Goal: Task Accomplishment & Management: Manage account settings

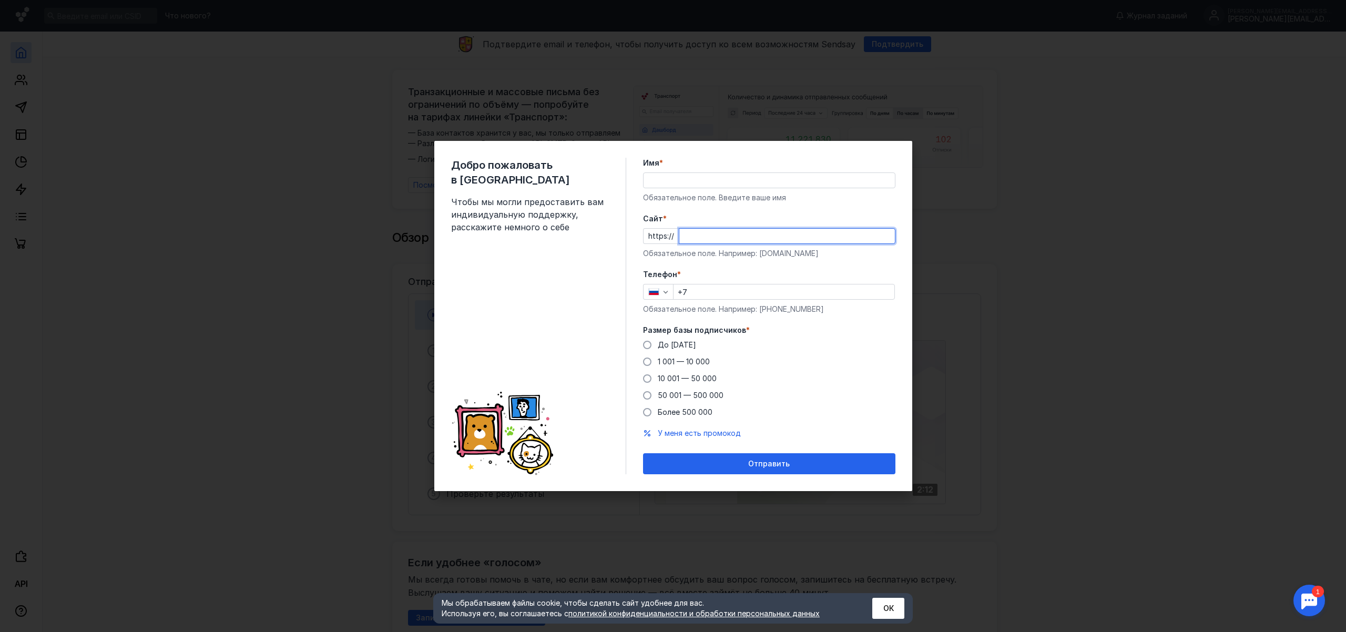
click at [722, 235] on input "Cайт *" at bounding box center [786, 236] width 215 height 15
type input "[PERSON_NAME]"
type input "[DOMAIN_NAME]"
click at [718, 295] on input "+7" at bounding box center [783, 291] width 221 height 15
type input "[PHONE_NUMBER]"
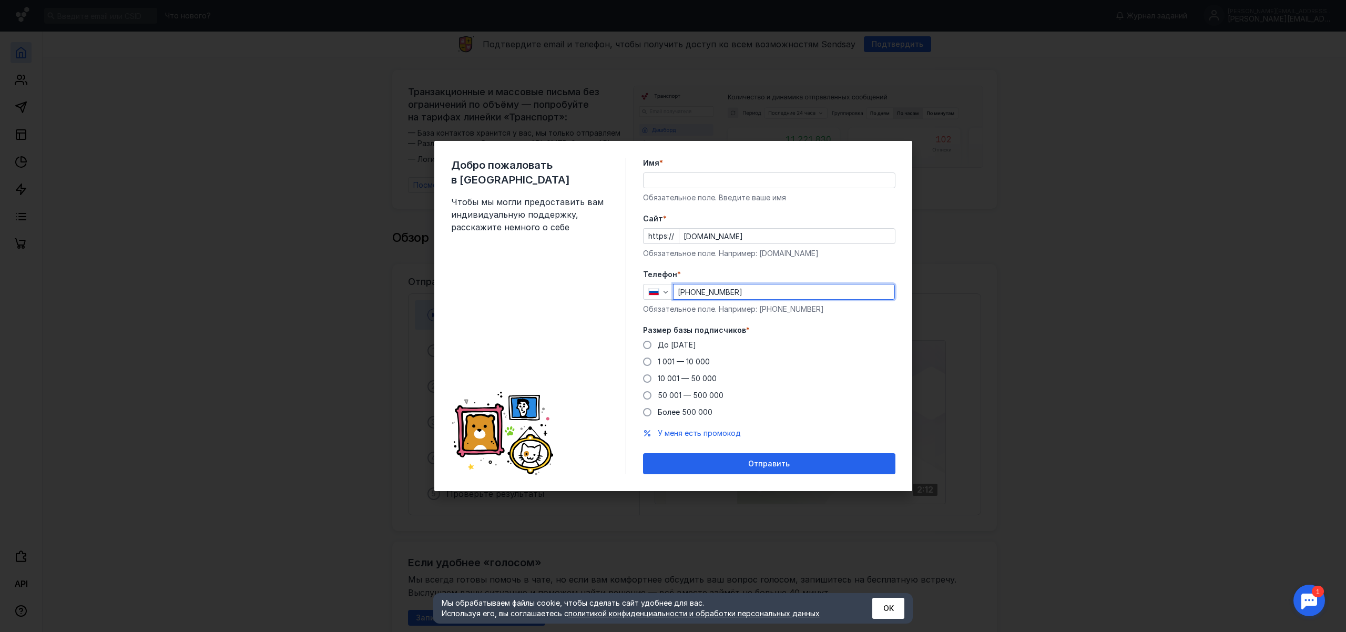
type input "[PERSON_NAME]"
drag, startPoint x: 645, startPoint y: 344, endPoint x: 663, endPoint y: 353, distance: 20.5
click at [645, 344] on span at bounding box center [647, 345] width 8 height 8
click at [0, 0] on input "До [DATE]" at bounding box center [0, 0] width 0 height 0
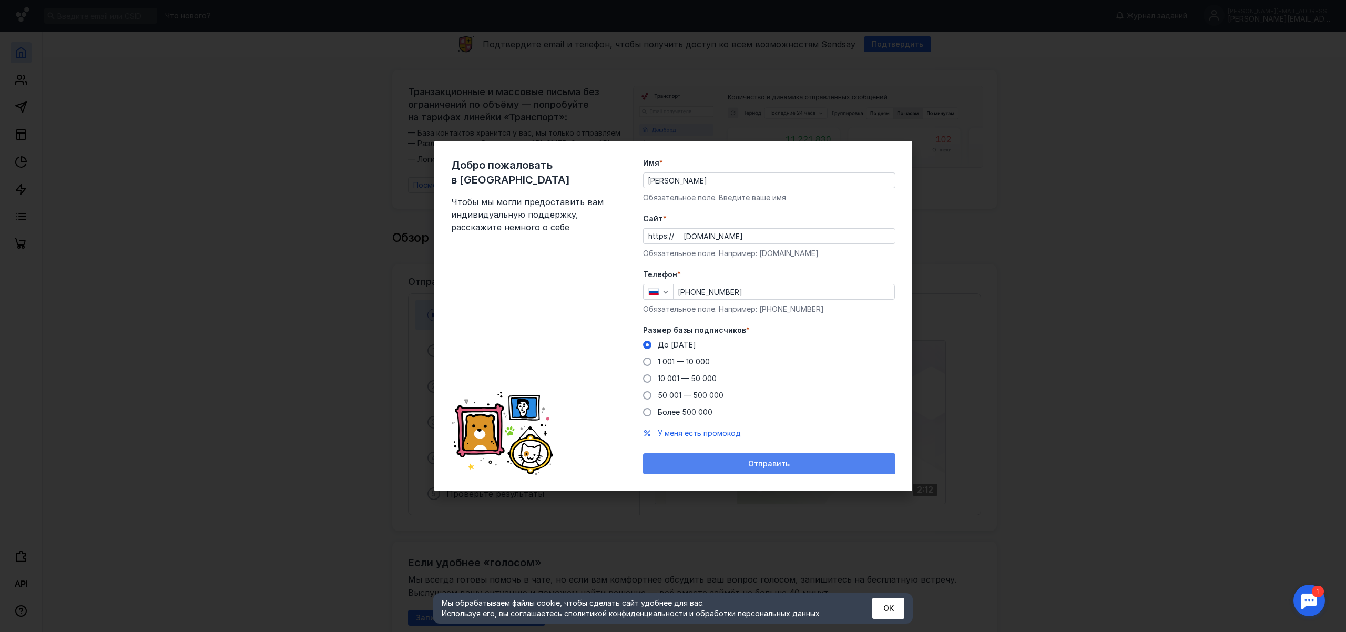
click at [794, 461] on div "Отправить" at bounding box center [769, 463] width 242 height 9
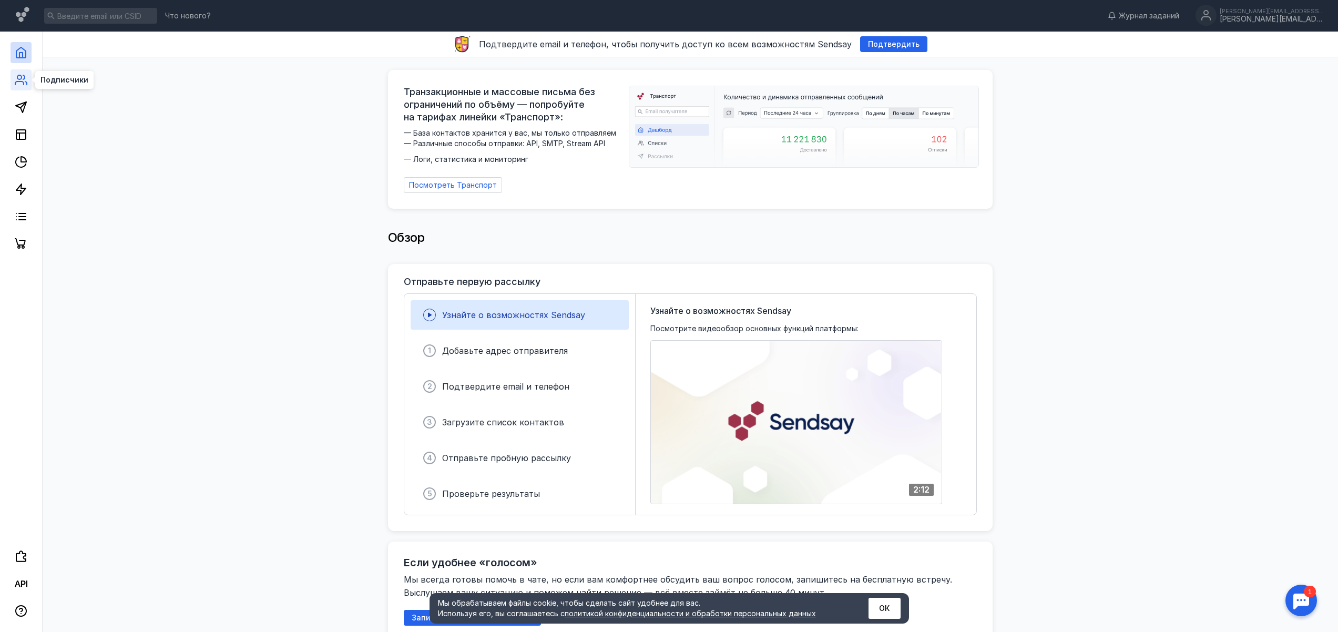
click at [18, 81] on icon at bounding box center [19, 82] width 8 height 3
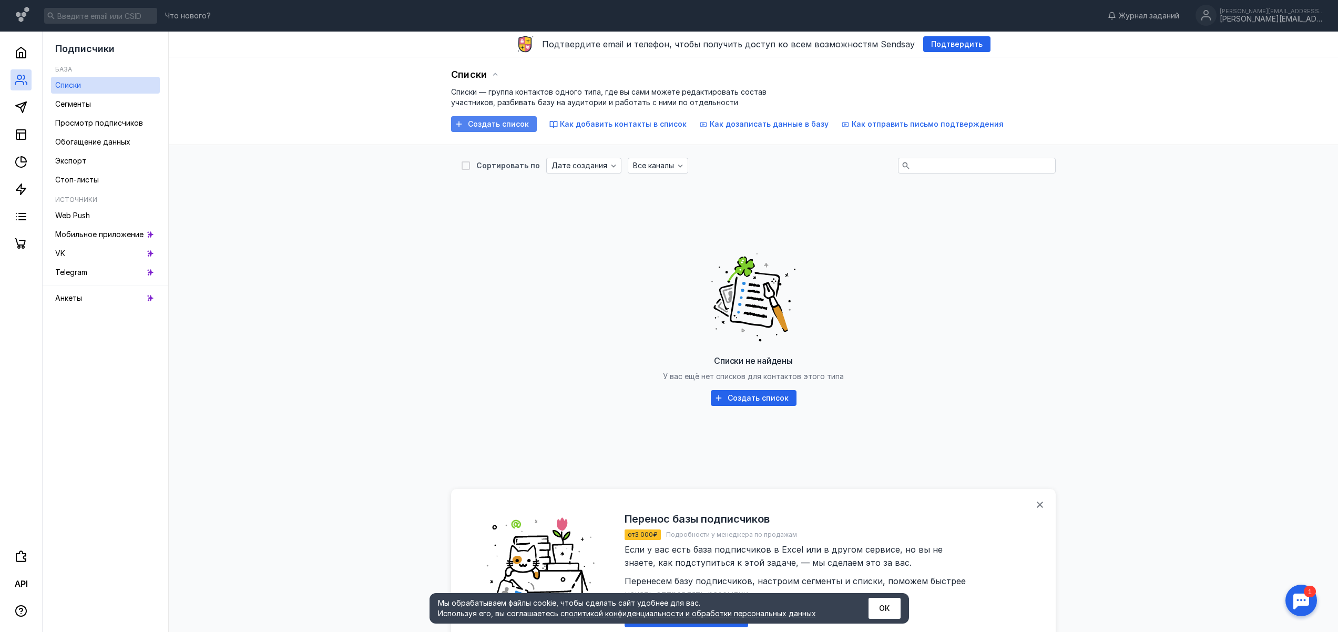
click at [510, 124] on span "Создать список" at bounding box center [498, 124] width 61 height 9
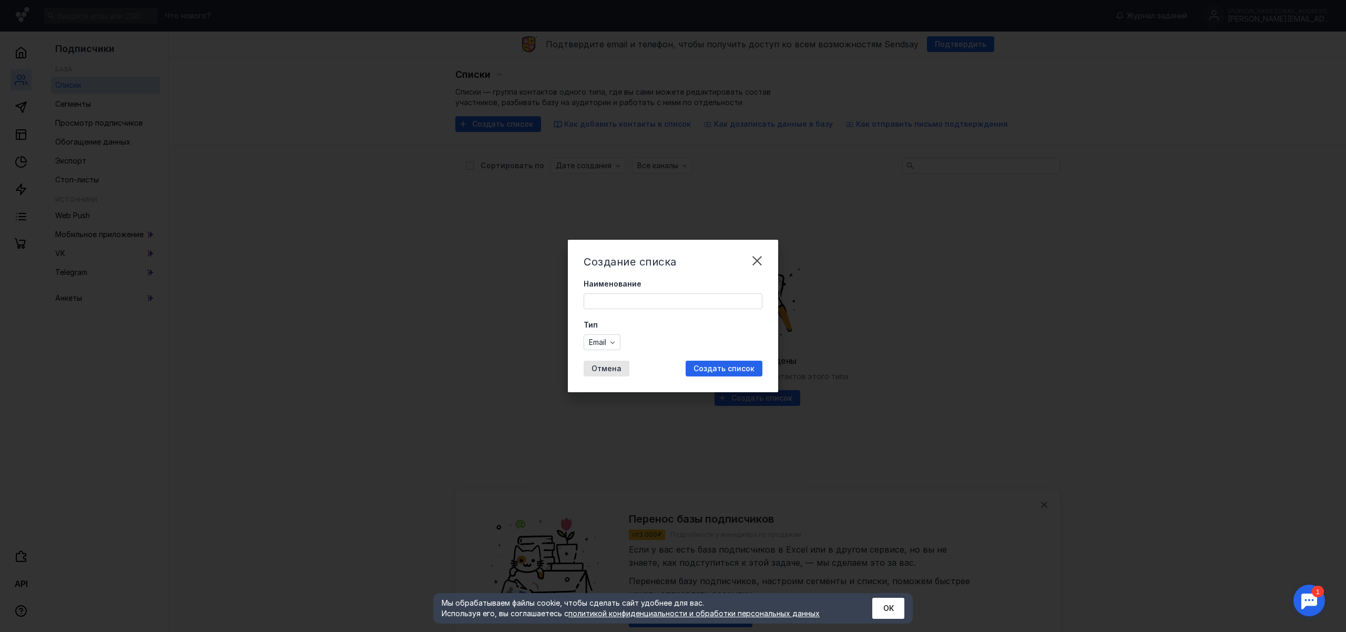
click at [628, 303] on input "Наименование" at bounding box center [673, 301] width 178 height 15
type input "a"
type input "финалисты"
click at [740, 370] on span "Создать список" at bounding box center [723, 368] width 61 height 9
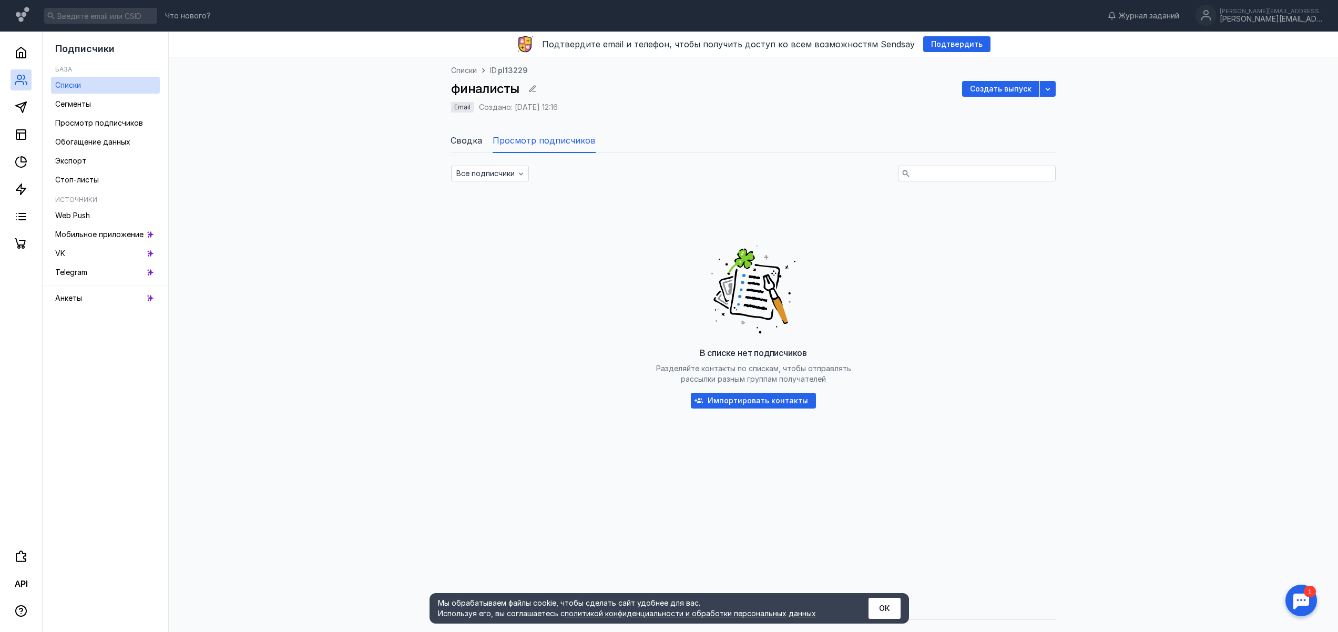
click at [761, 401] on span "Импортировать контакты" at bounding box center [757, 400] width 100 height 9
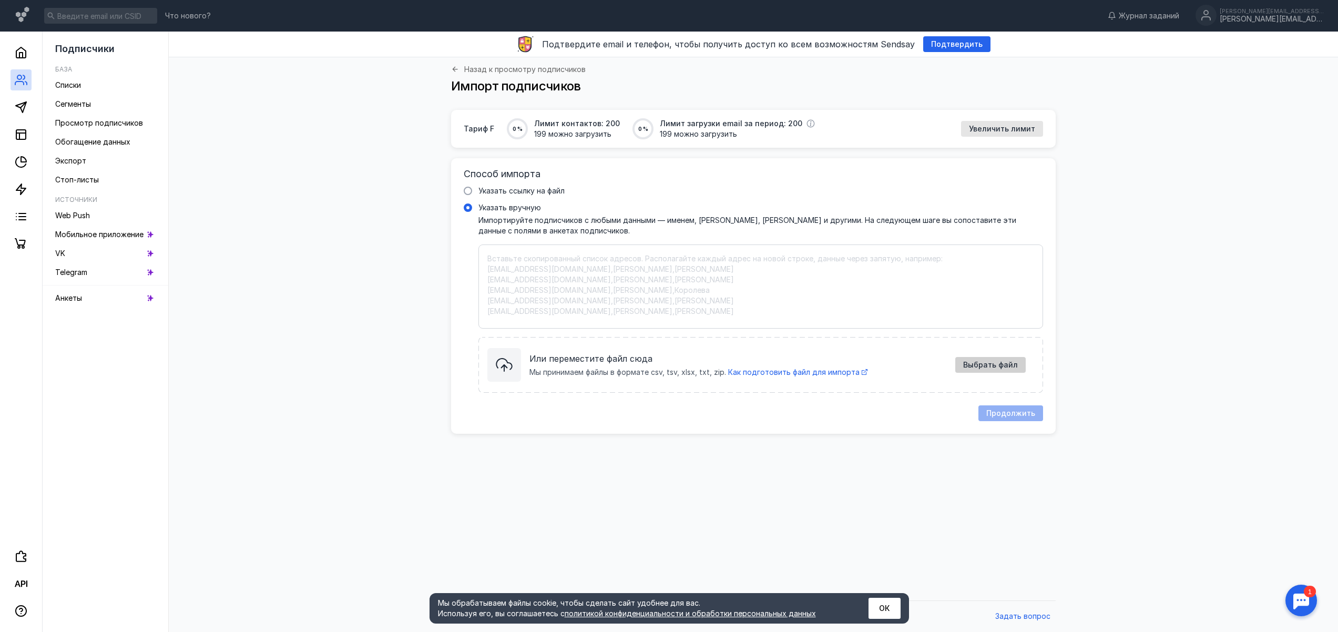
click at [1001, 366] on span "Выбрать файл" at bounding box center [990, 365] width 55 height 9
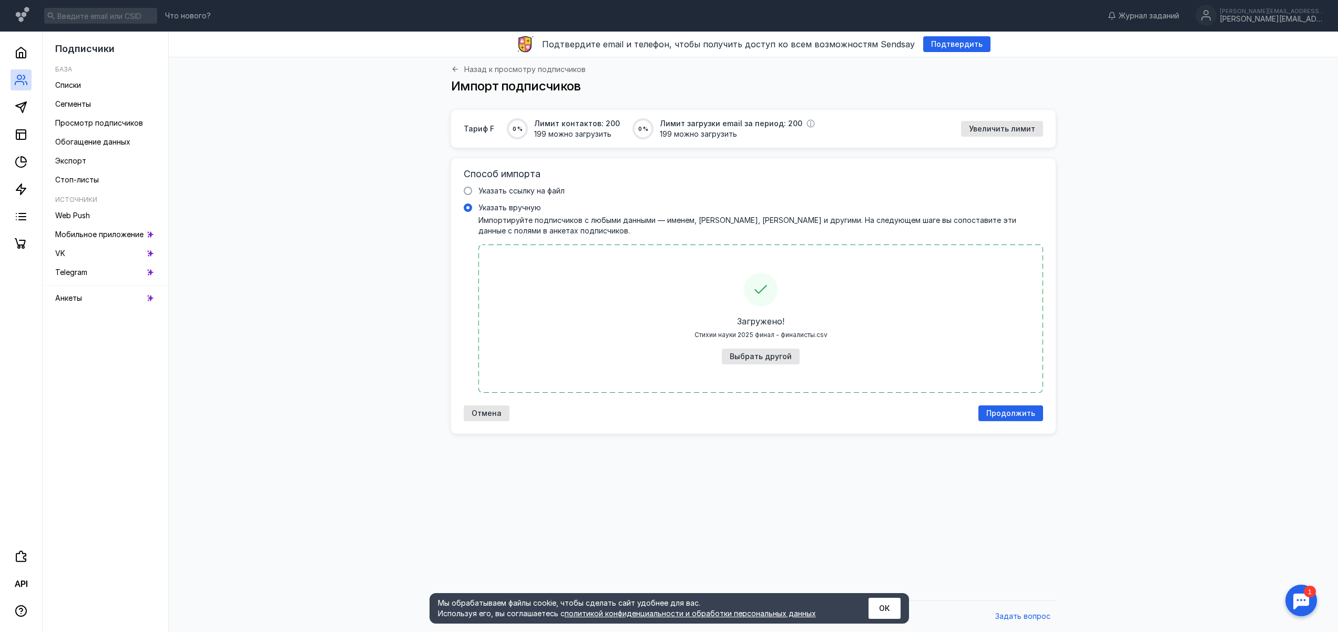
click at [1021, 409] on span "Продолжить" at bounding box center [1010, 413] width 49 height 9
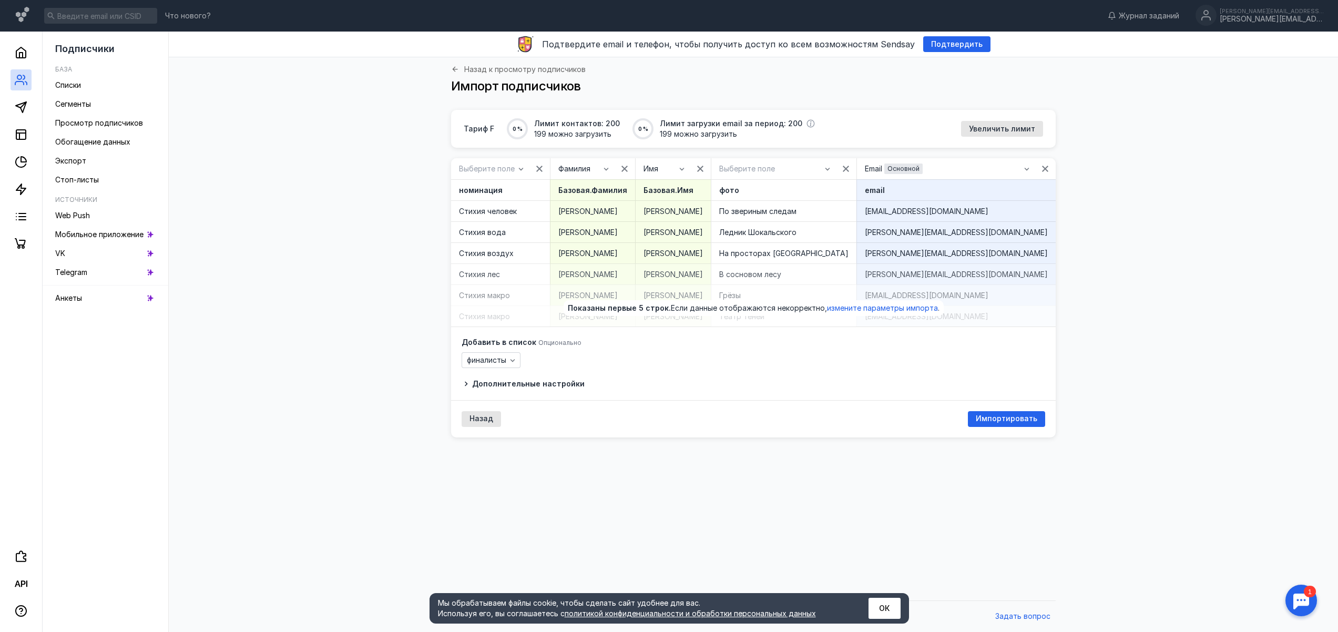
click at [553, 388] on span "Дополнительные настройки" at bounding box center [528, 383] width 112 height 9
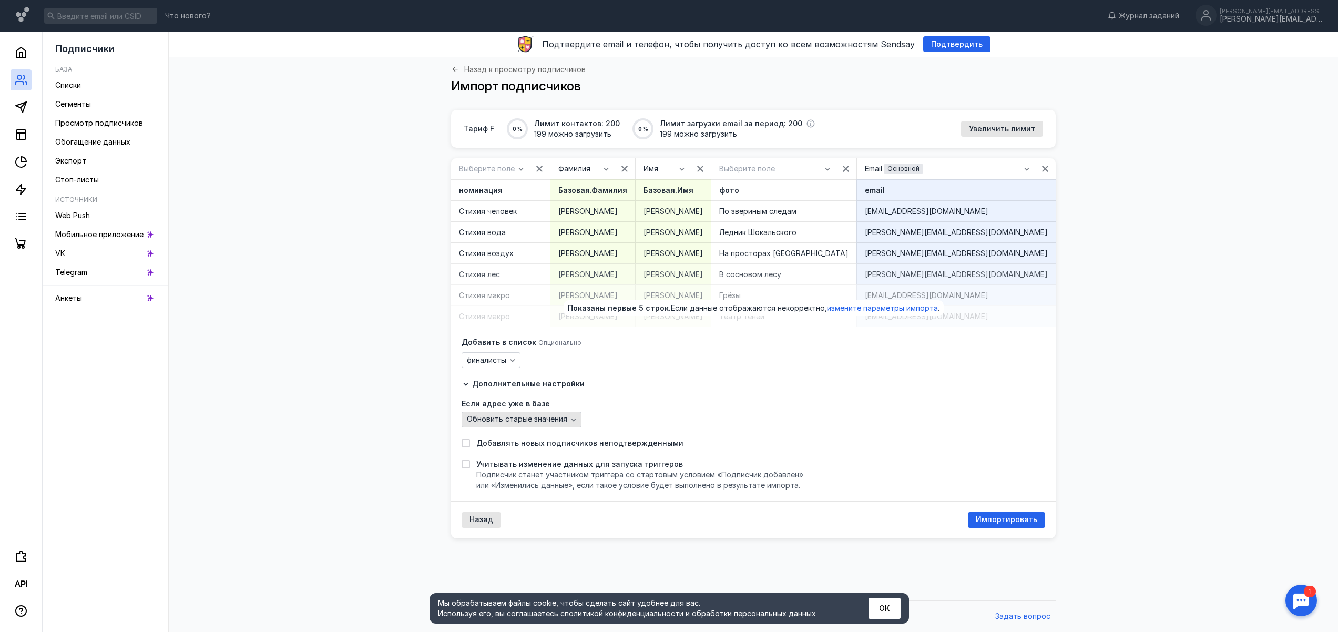
click at [569, 424] on icon "button" at bounding box center [573, 419] width 8 height 8
click at [609, 427] on div "Обновить старые значения" at bounding box center [752, 420] width 583 height 16
drag, startPoint x: 467, startPoint y: 451, endPoint x: 673, endPoint y: 437, distance: 206.0
click at [467, 447] on icon at bounding box center [465, 442] width 7 height 7
click at [467, 445] on input "Добавлять новых подписчиков неподтвержденными" at bounding box center [464, 441] width 7 height 7
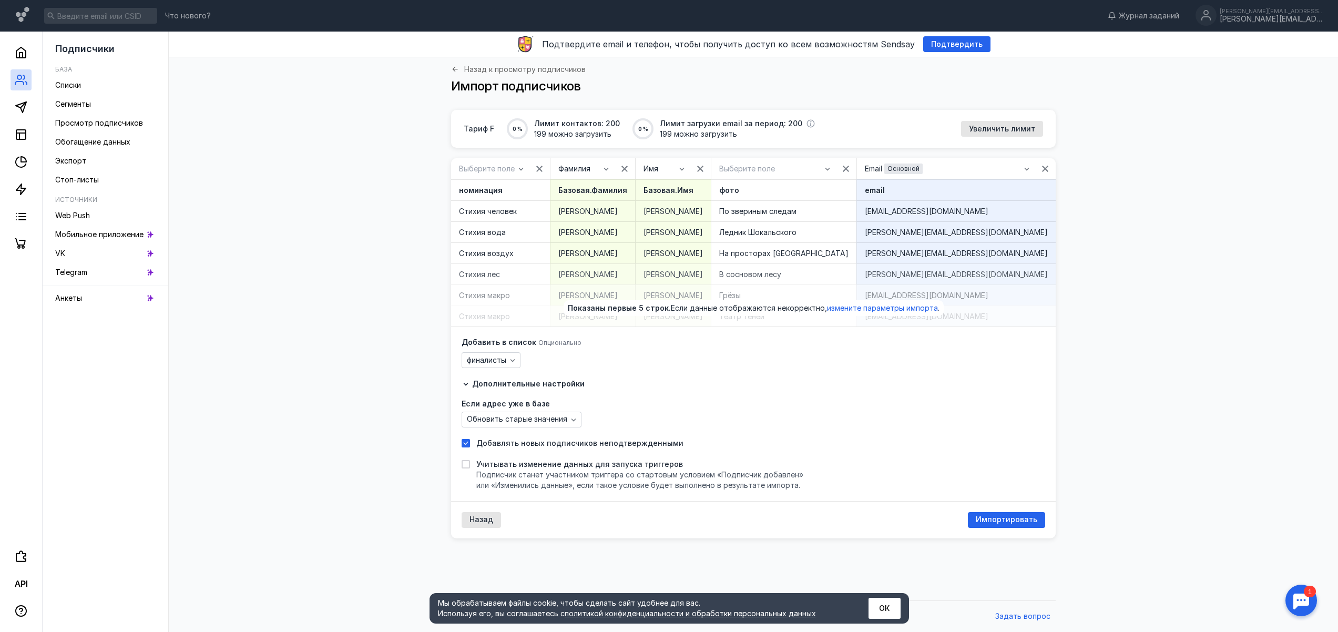
checkbox input "true"
click at [1002, 524] on span "Импортировать" at bounding box center [1006, 519] width 61 height 9
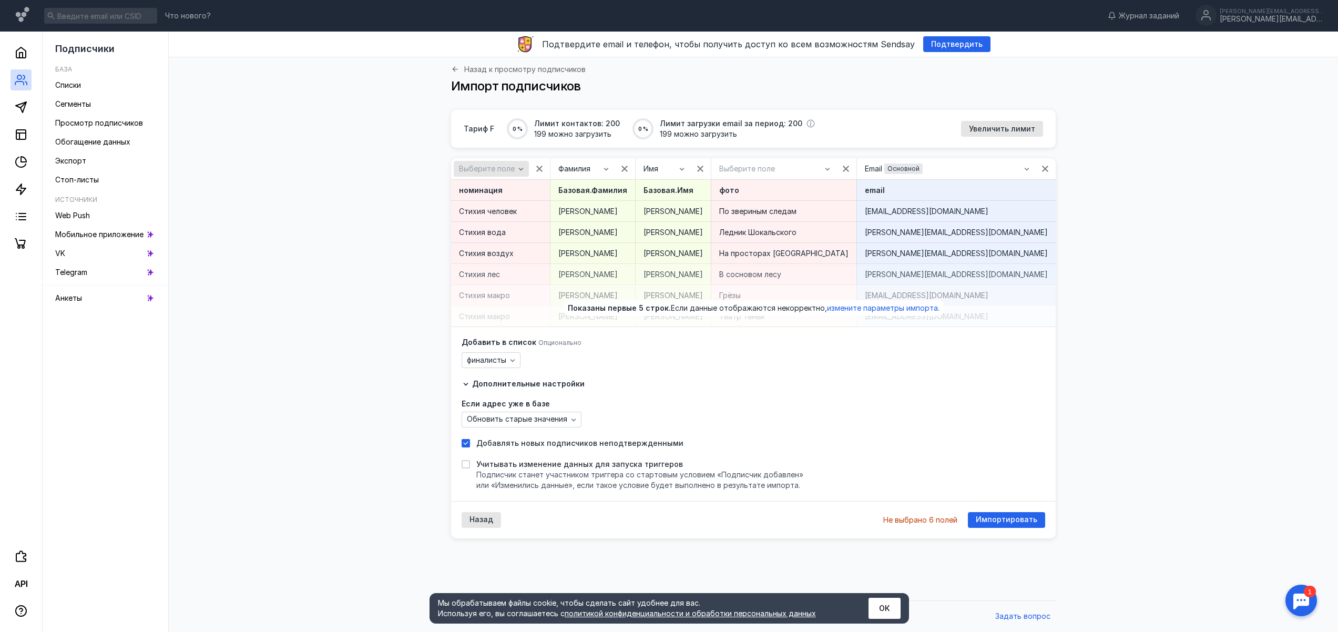
click at [519, 168] on icon "button" at bounding box center [521, 169] width 5 height 3
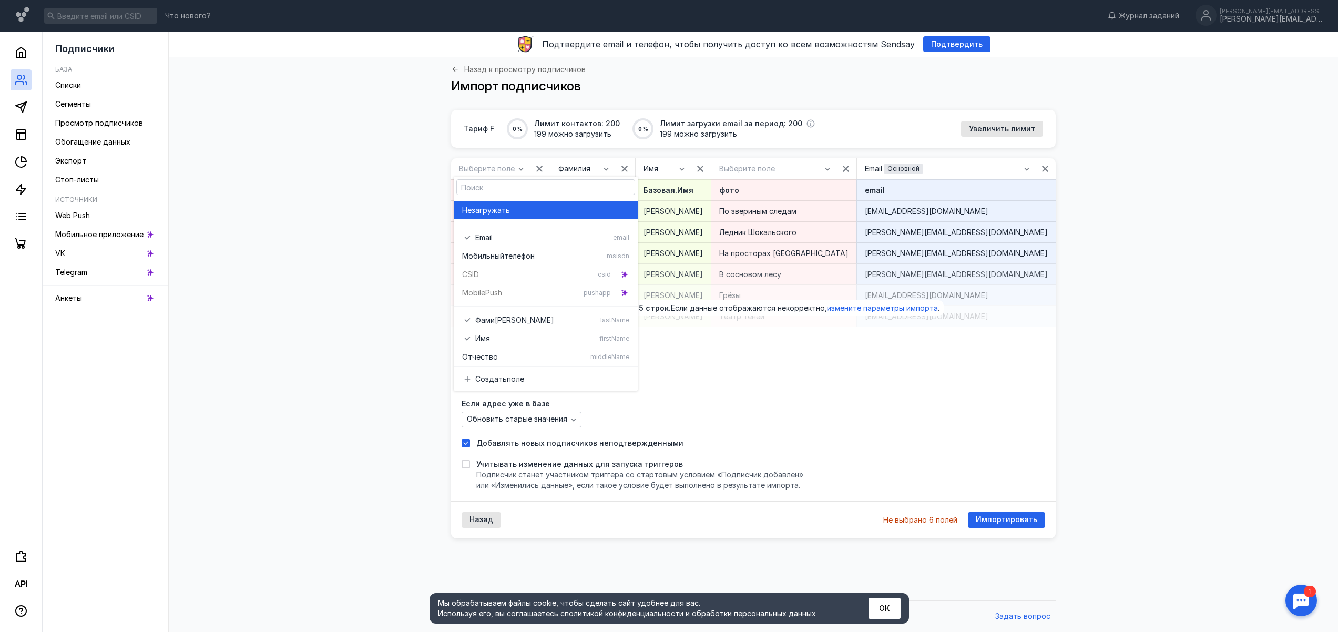
click at [336, 169] on div "Тариф F 0 % Лимит контактов: 200 199 можно загрузить 0 % Лимит загрузки email з…" at bounding box center [753, 352] width 1148 height 485
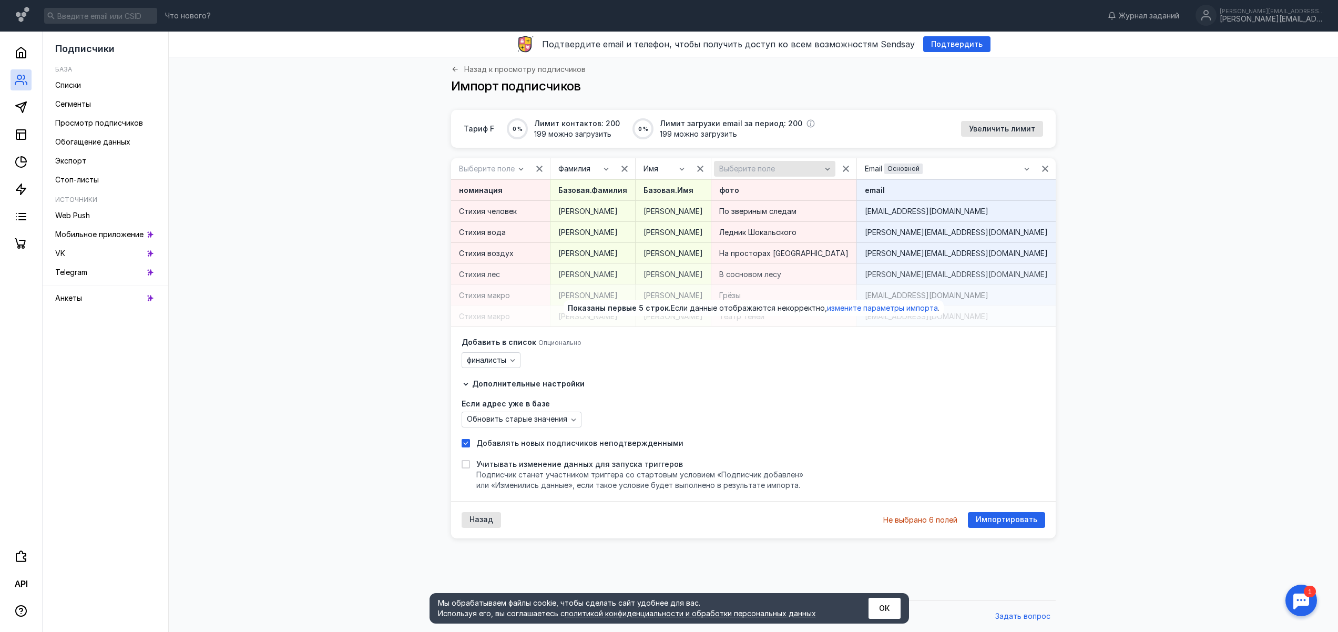
click at [822, 168] on div "button" at bounding box center [827, 168] width 11 height 11
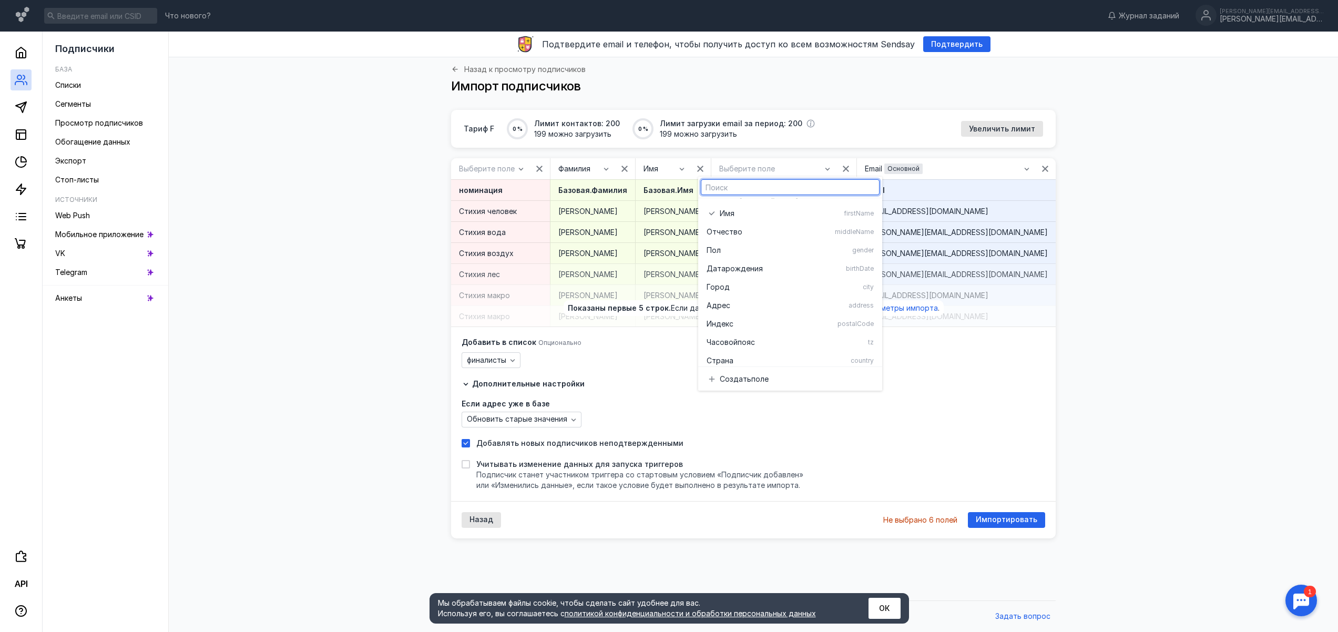
scroll to position [131, 0]
click at [740, 168] on span "Выберите поле" at bounding box center [747, 169] width 56 height 9
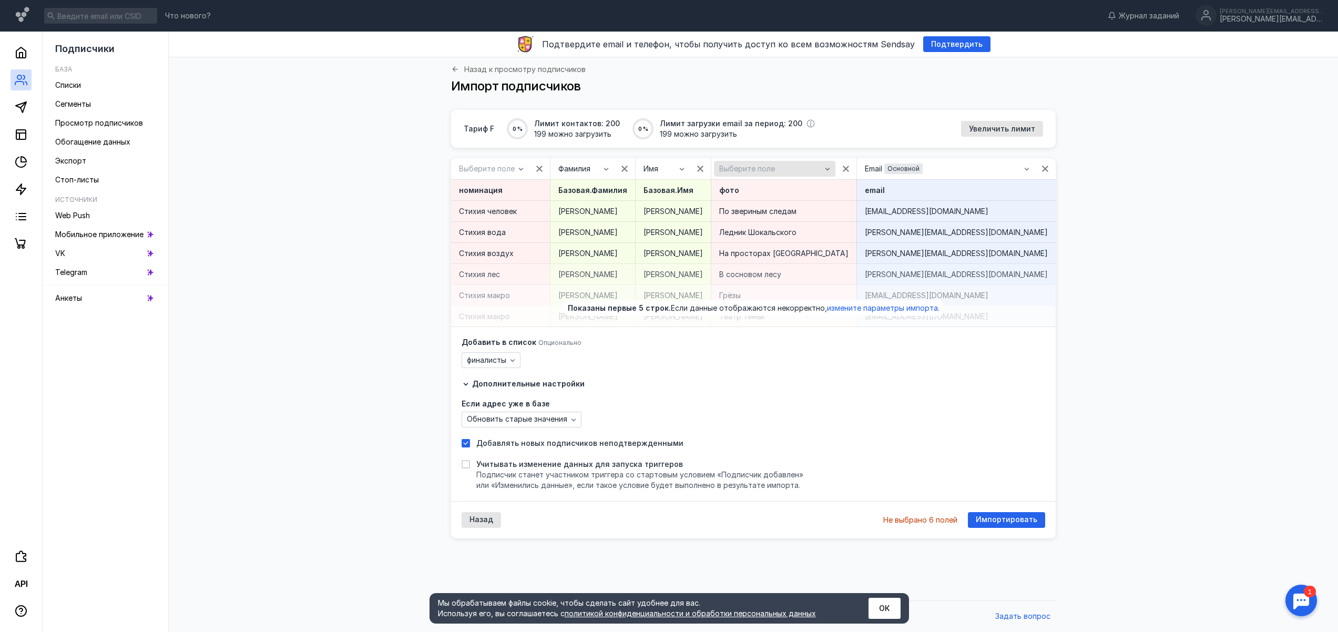
click at [823, 168] on icon "button" at bounding box center [827, 169] width 8 height 8
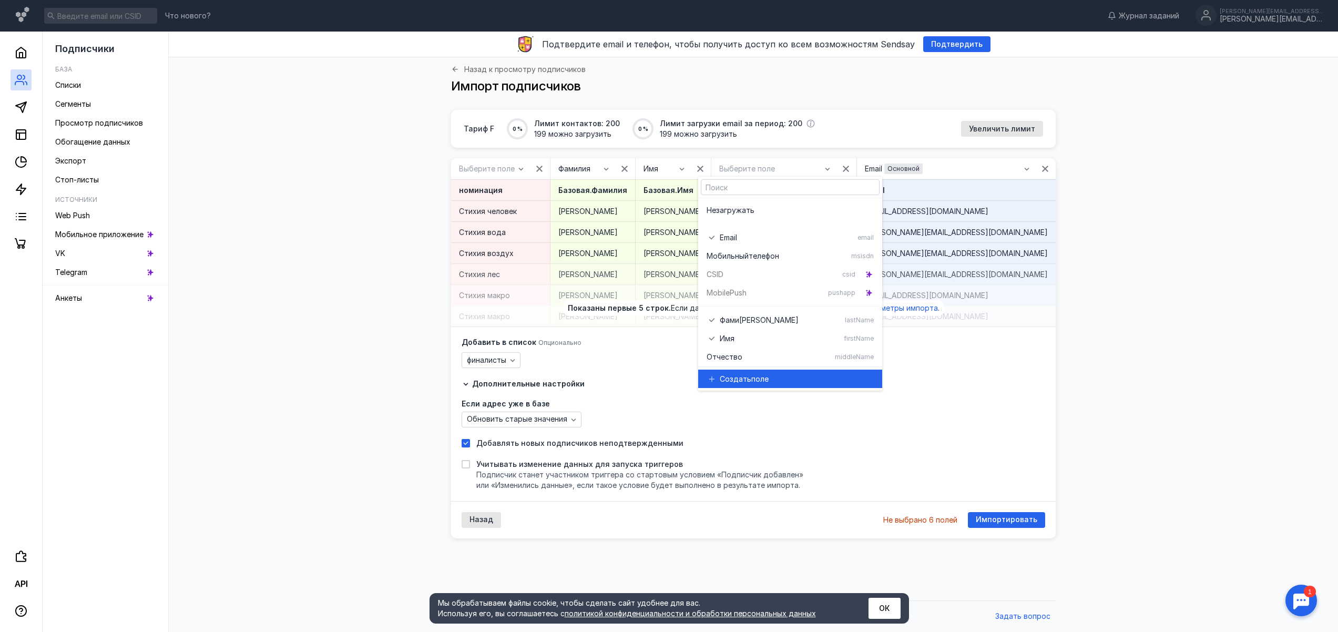
click at [757, 377] on span "поле" at bounding box center [759, 379] width 17 height 11
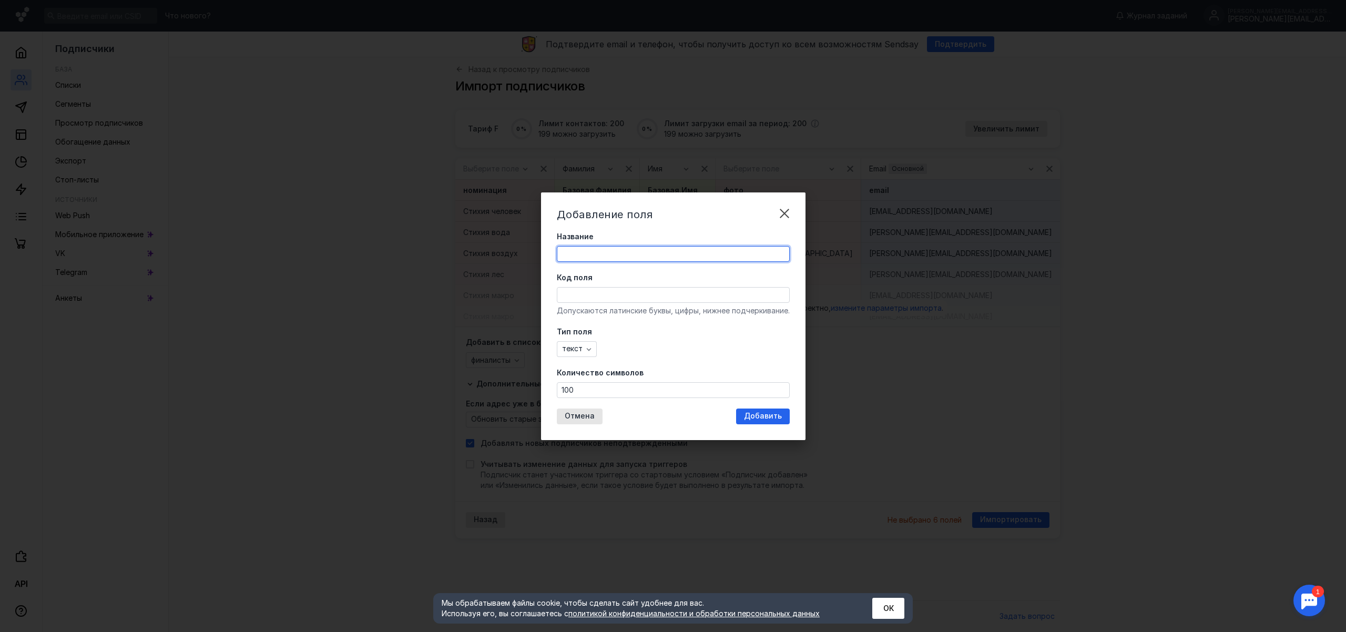
click at [595, 250] on input "Название" at bounding box center [673, 254] width 232 height 15
type input "Фотография"
click at [614, 295] on input "Код поля" at bounding box center [673, 295] width 232 height 15
type input "[PERSON_NAME]"
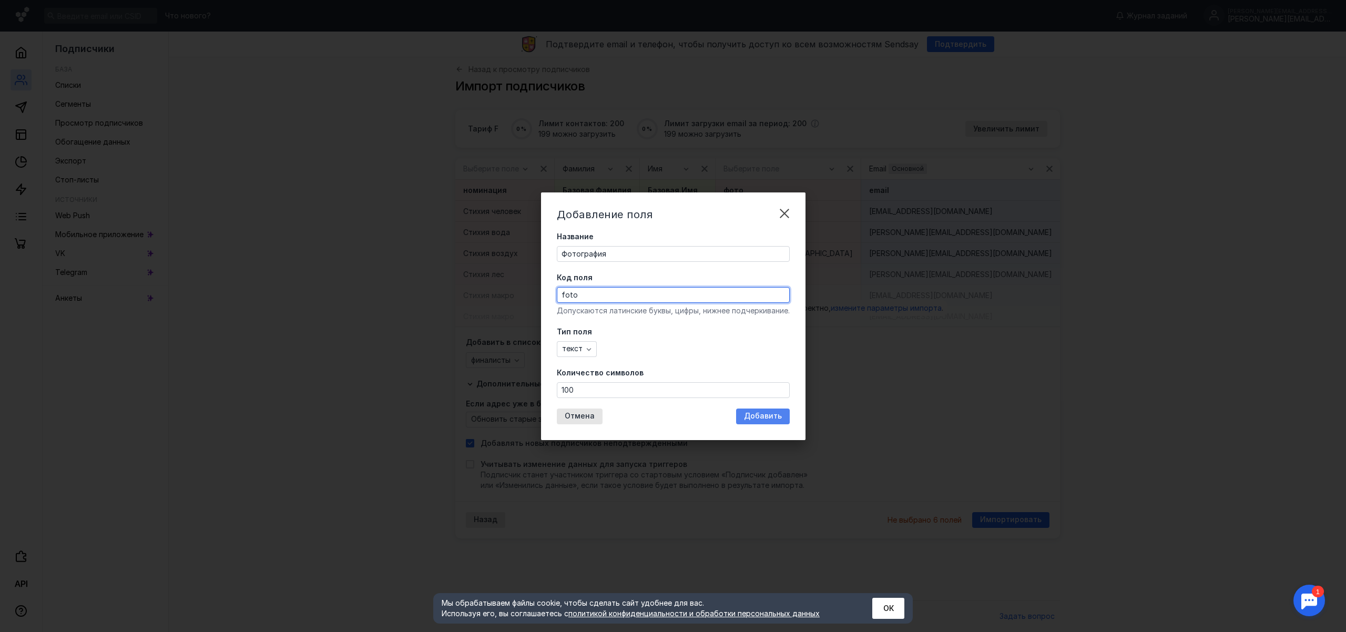
type input "foto"
click at [767, 414] on span "Добавить" at bounding box center [763, 416] width 38 height 9
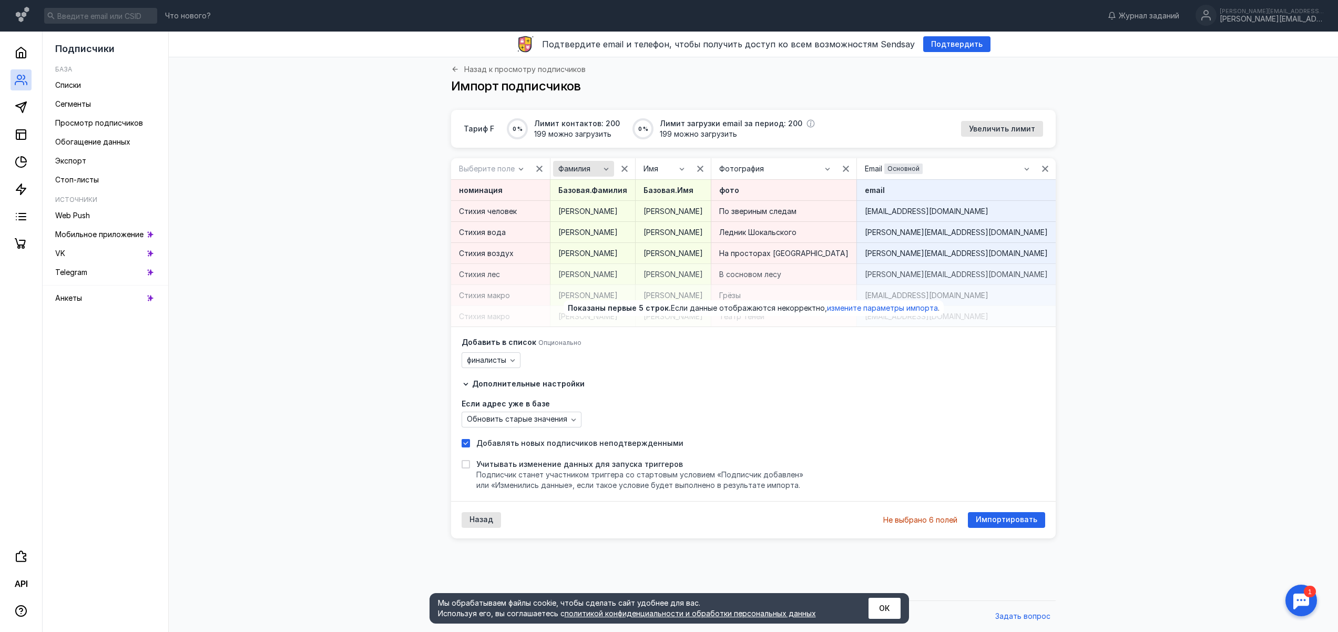
click at [602, 165] on icon "button" at bounding box center [606, 169] width 8 height 8
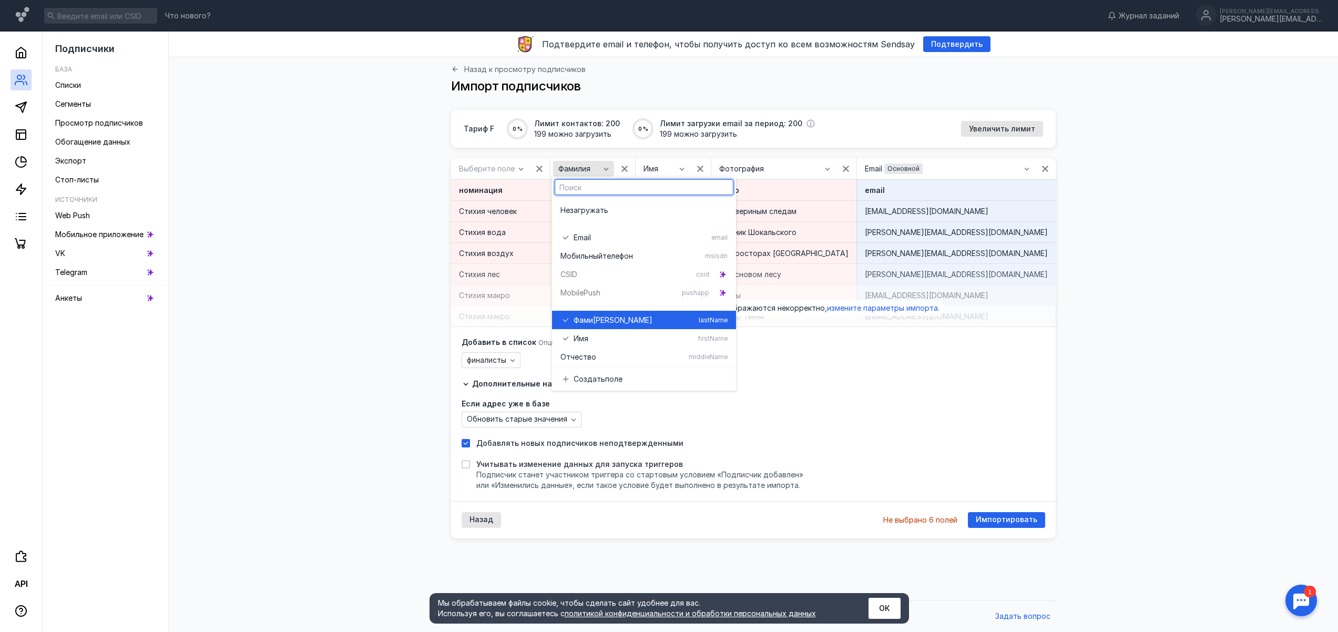
scroll to position [33, 0]
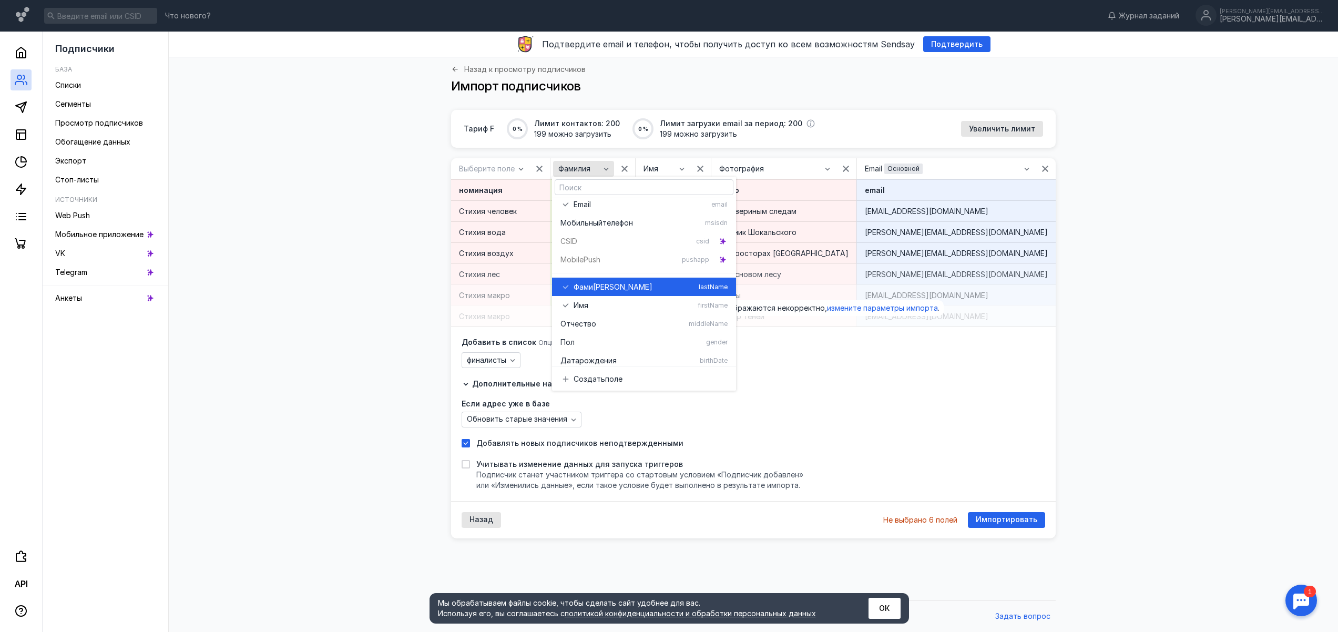
click at [601, 165] on div "button" at bounding box center [606, 168] width 11 height 11
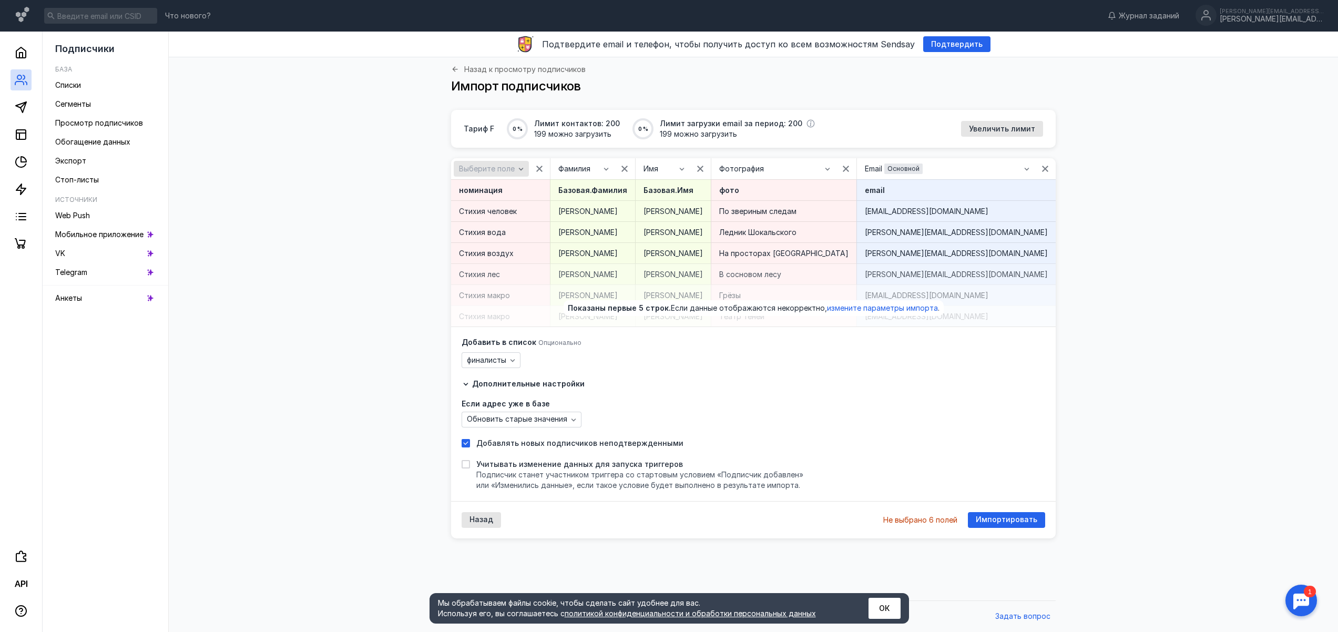
click at [522, 169] on icon "button" at bounding box center [521, 169] width 8 height 8
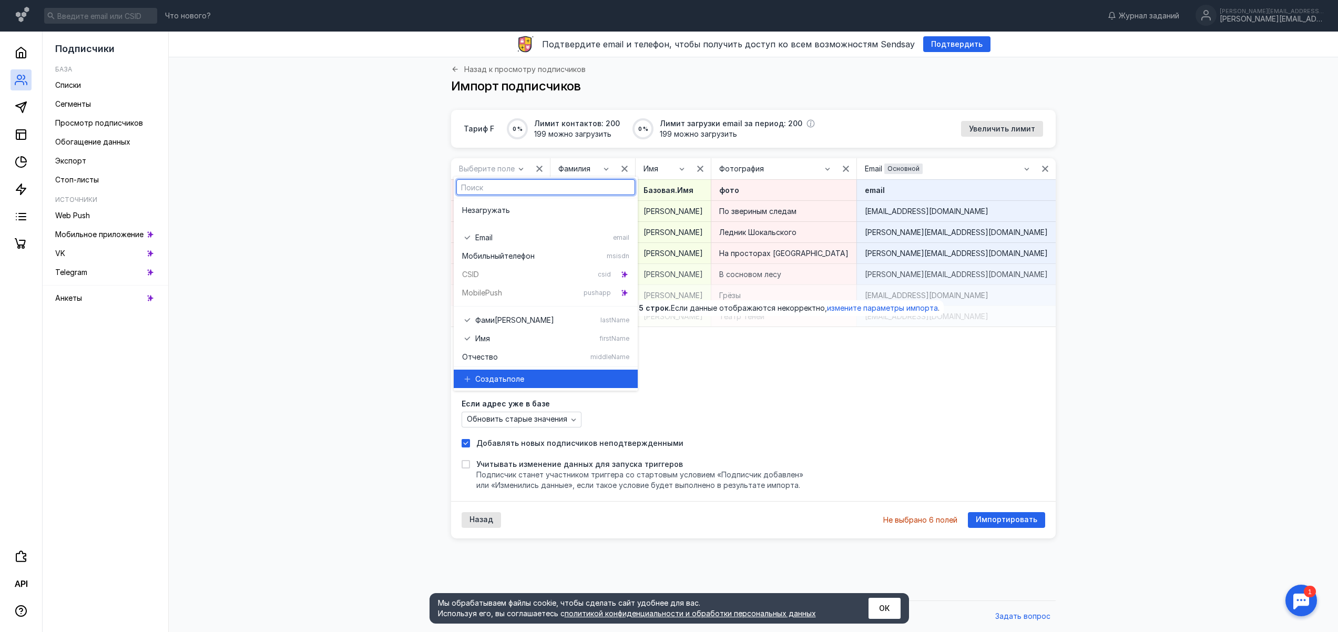
click at [526, 374] on div "Создать поле" at bounding box center [552, 379] width 154 height 11
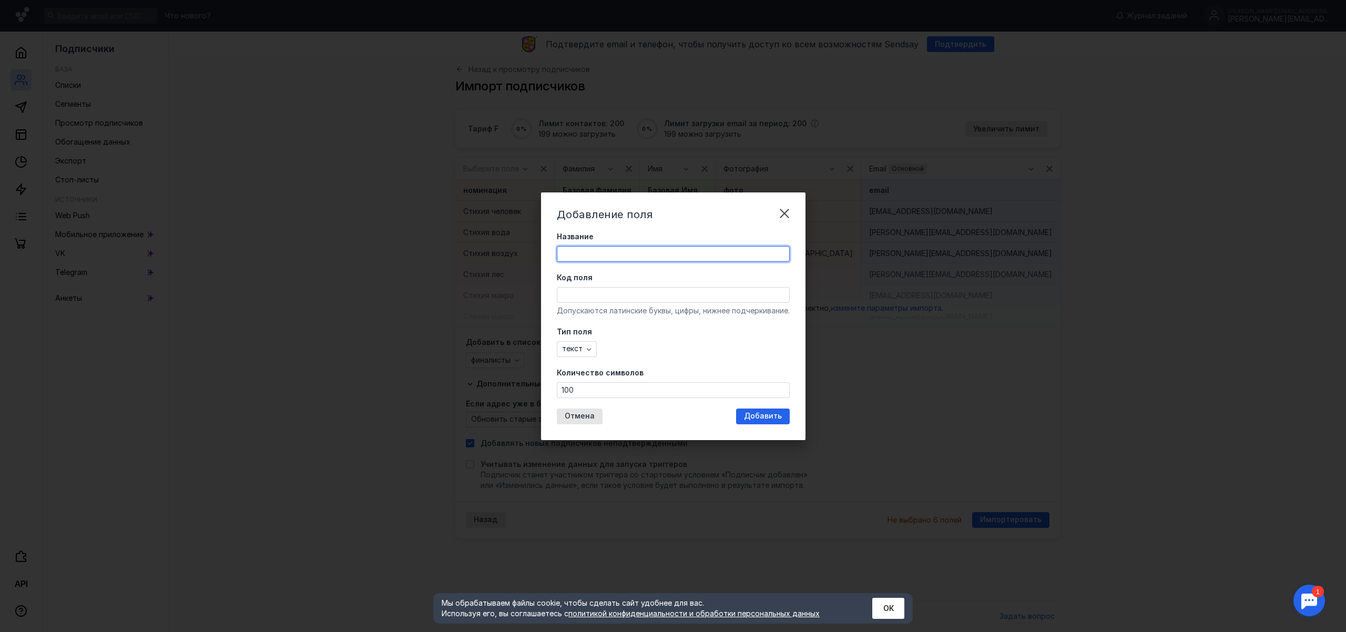
click at [619, 251] on input "Название" at bounding box center [673, 254] width 232 height 15
type input "y"
type input "Номинация"
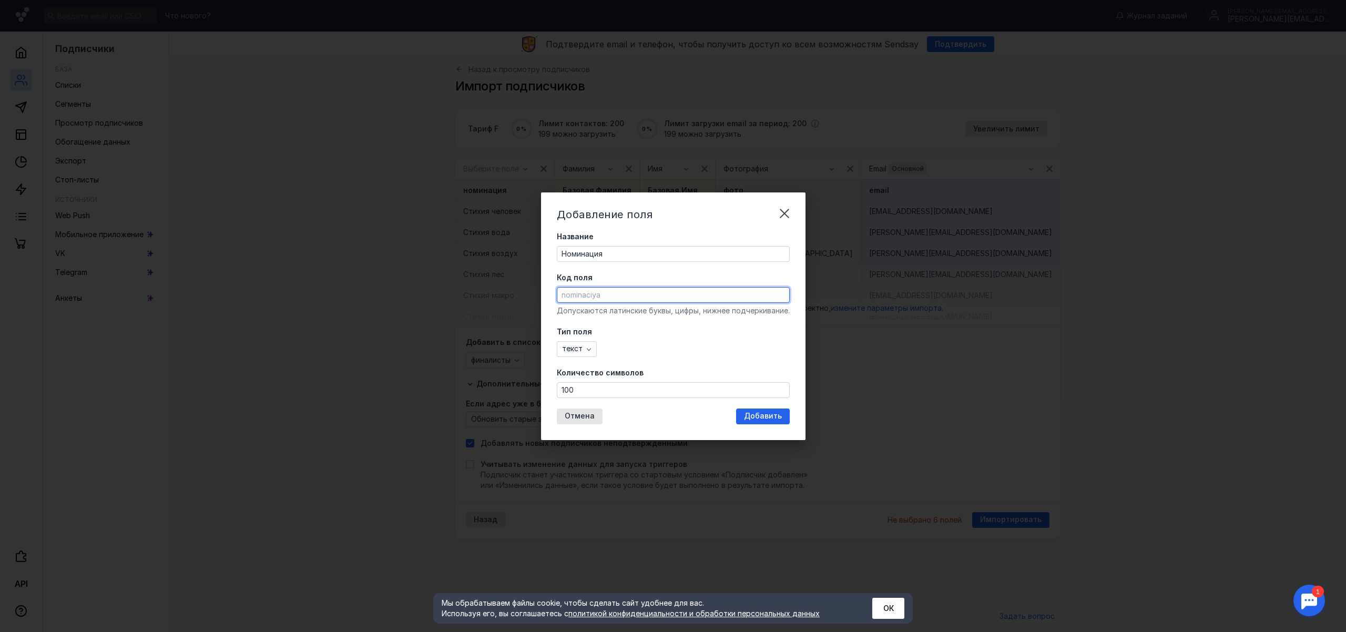
click at [639, 297] on input "Код поля" at bounding box center [673, 295] width 232 height 15
drag, startPoint x: 618, startPoint y: 296, endPoint x: 501, endPoint y: 287, distance: 117.0
click at [501, 287] on div "Добавление поля Название Номинация Код поля Допускаются латинские буквы, цифры,…" at bounding box center [673, 316] width 1346 height 632
type input "ы"
type input "section"
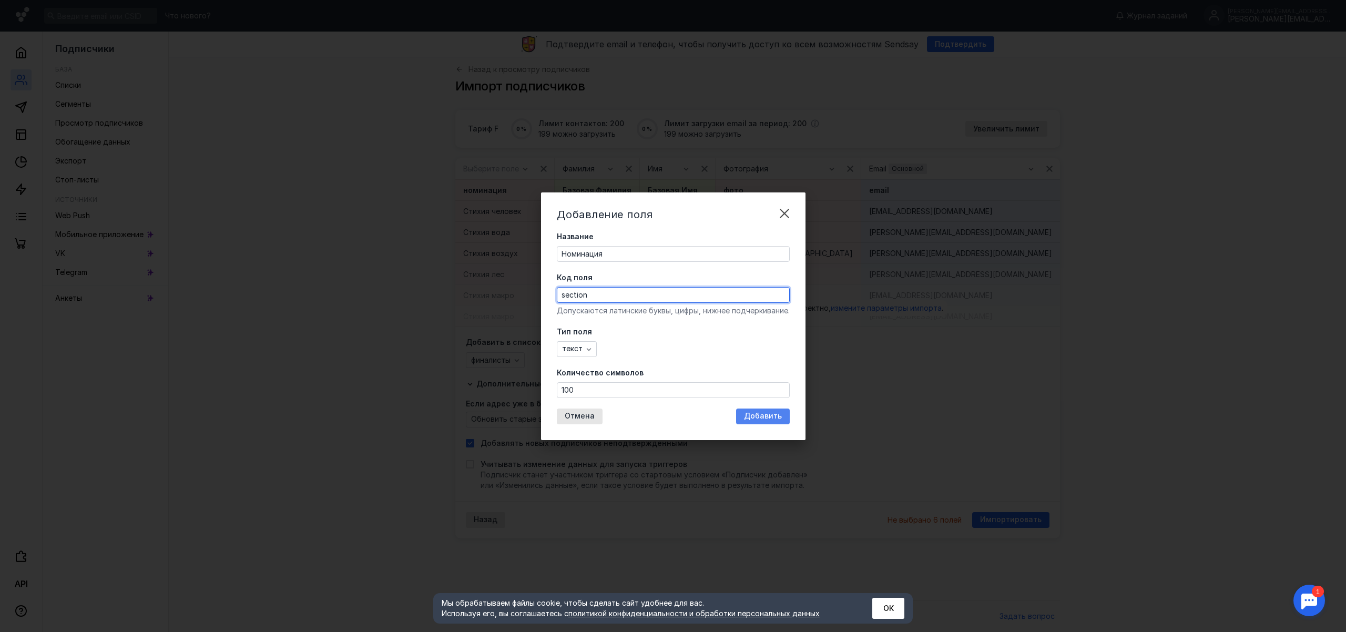
click at [763, 417] on span "Добавить" at bounding box center [763, 416] width 38 height 9
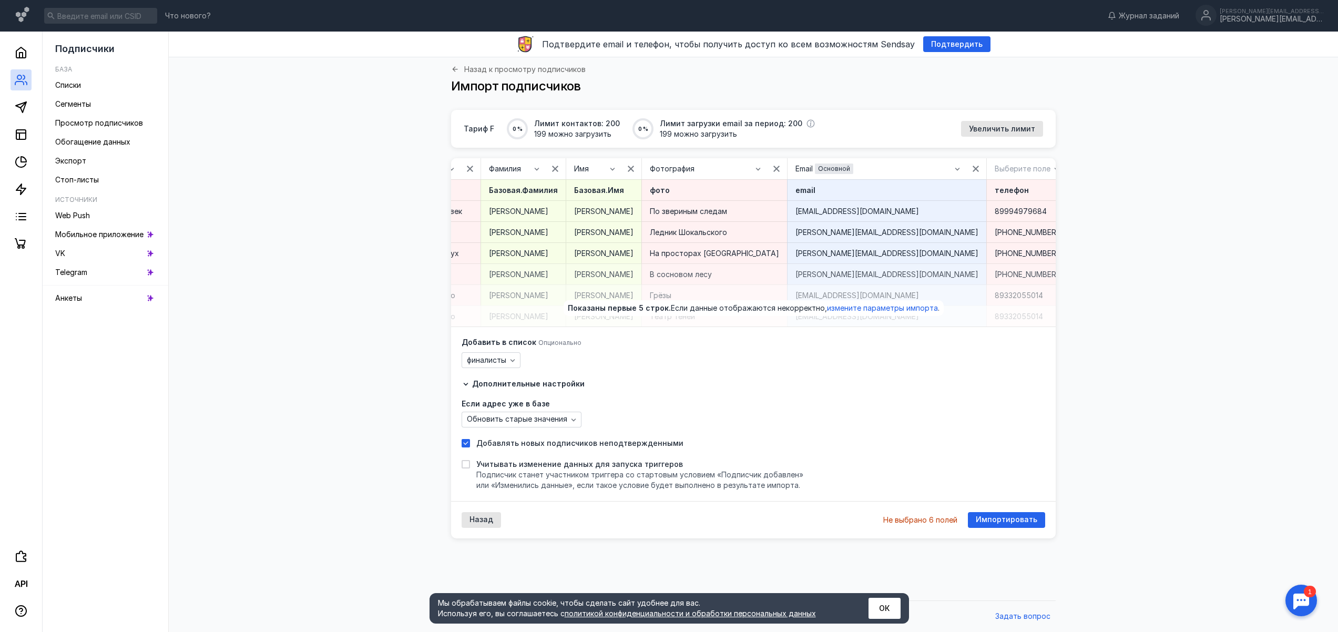
scroll to position [0, 57]
click at [1050, 166] on icon "button" at bounding box center [1054, 169] width 8 height 8
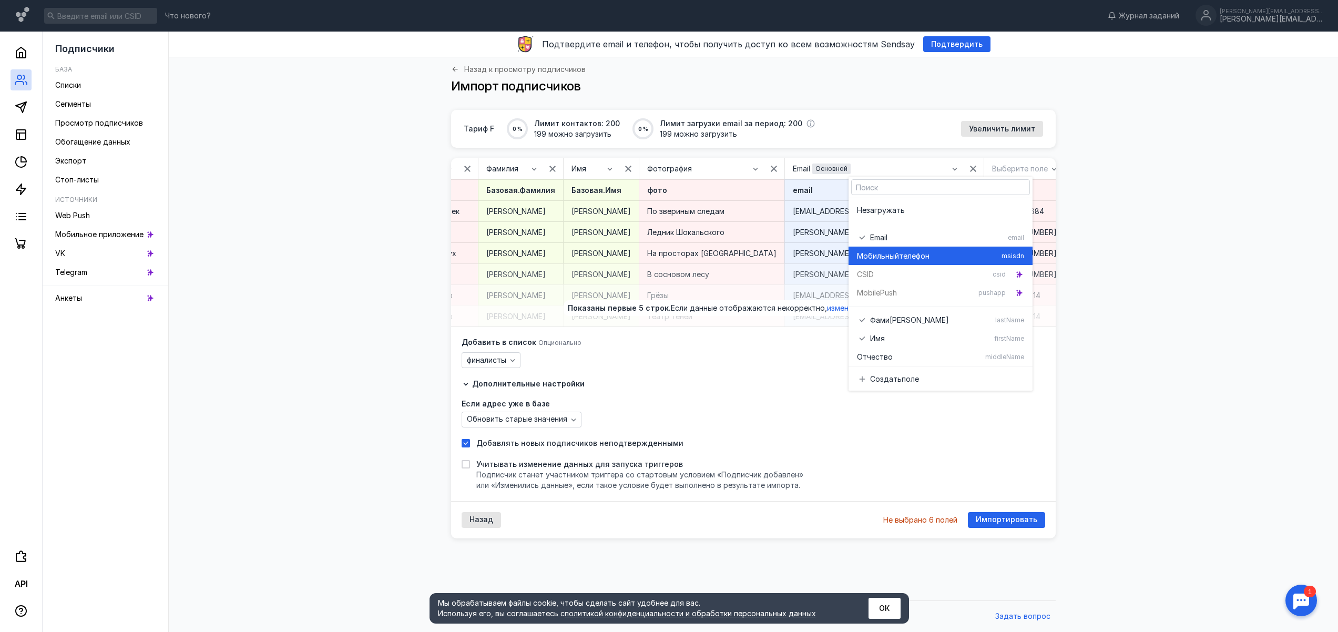
click at [922, 253] on span "телефон" at bounding box center [914, 256] width 30 height 11
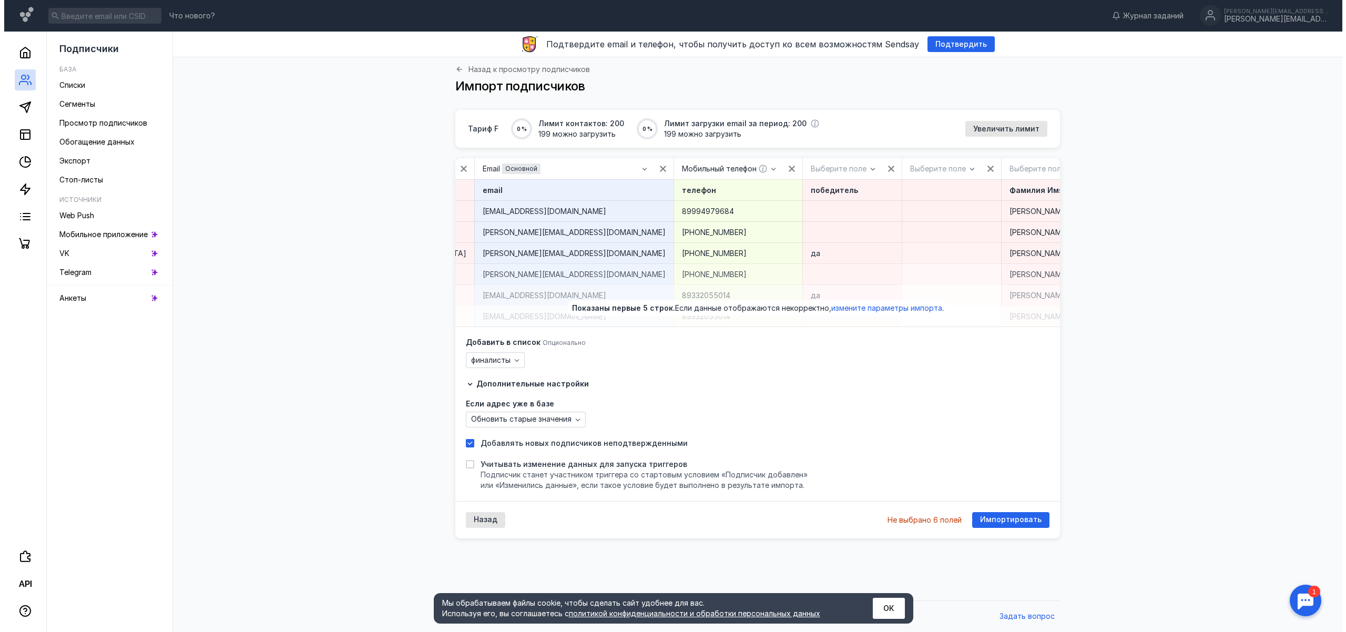
scroll to position [0, 372]
click at [803, 168] on div "Выберите поле" at bounding box center [833, 169] width 61 height 9
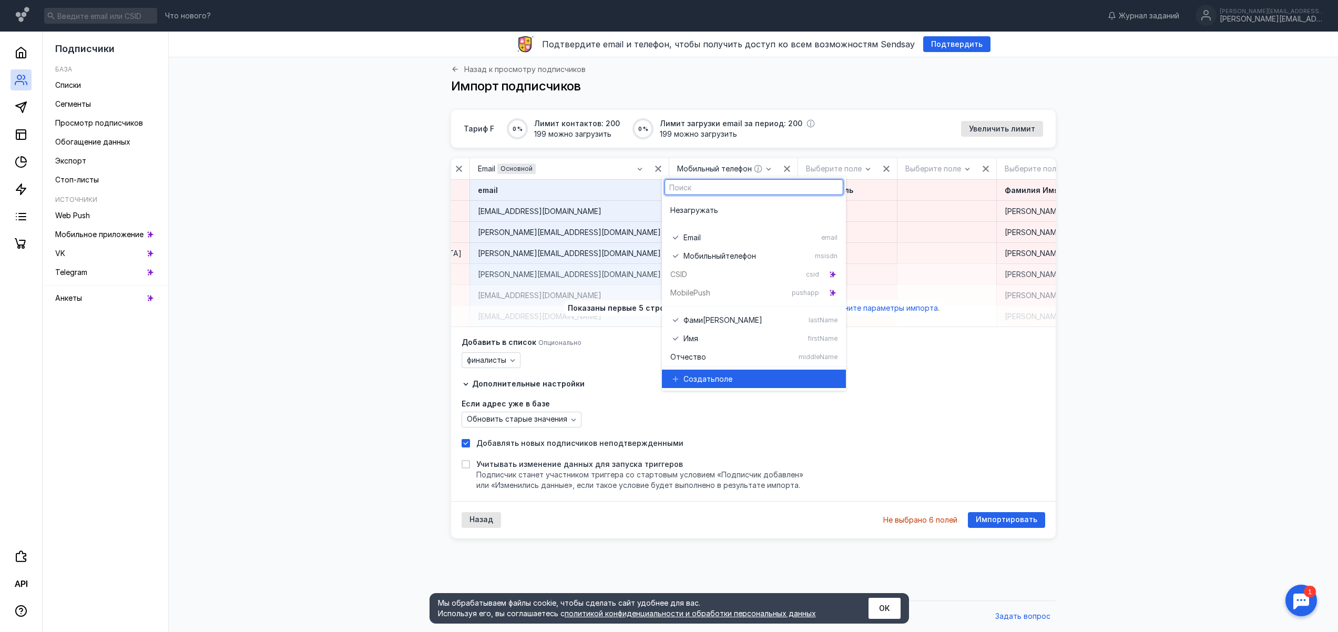
click at [732, 378] on span "поле" at bounding box center [723, 379] width 17 height 11
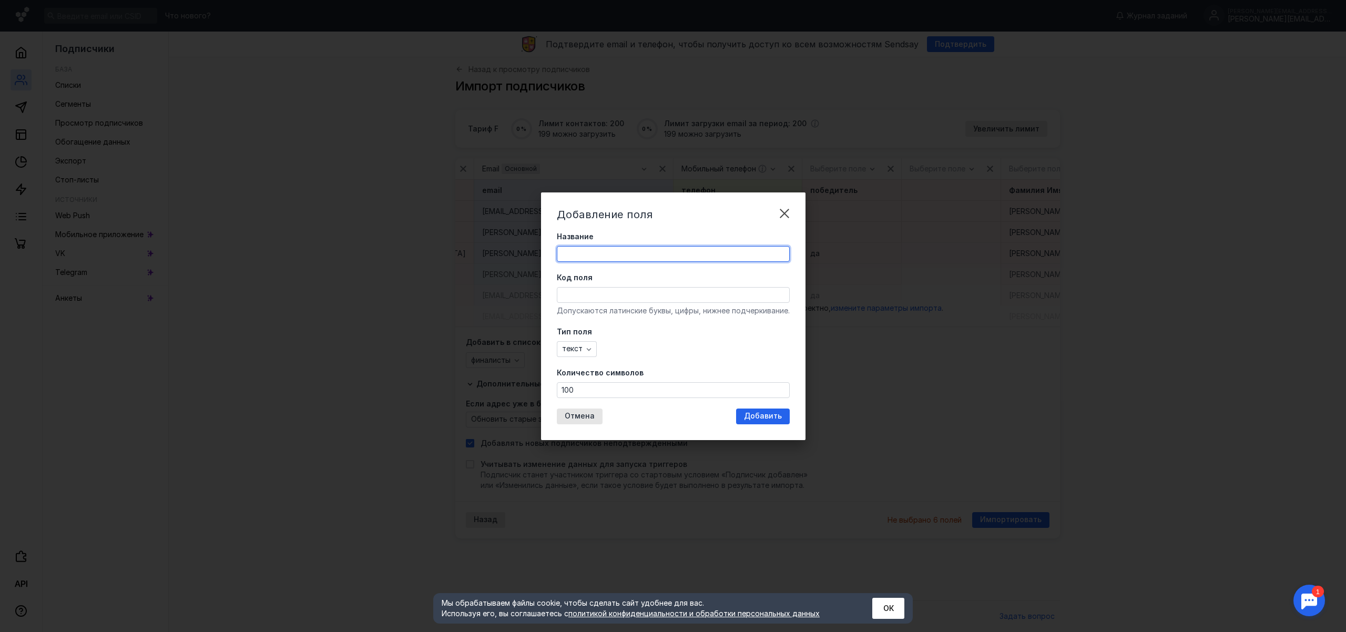
click at [654, 253] on input "Название" at bounding box center [673, 254] width 232 height 15
type input "g"
type input "Победитель"
click at [585, 350] on icon "button" at bounding box center [588, 349] width 8 height 8
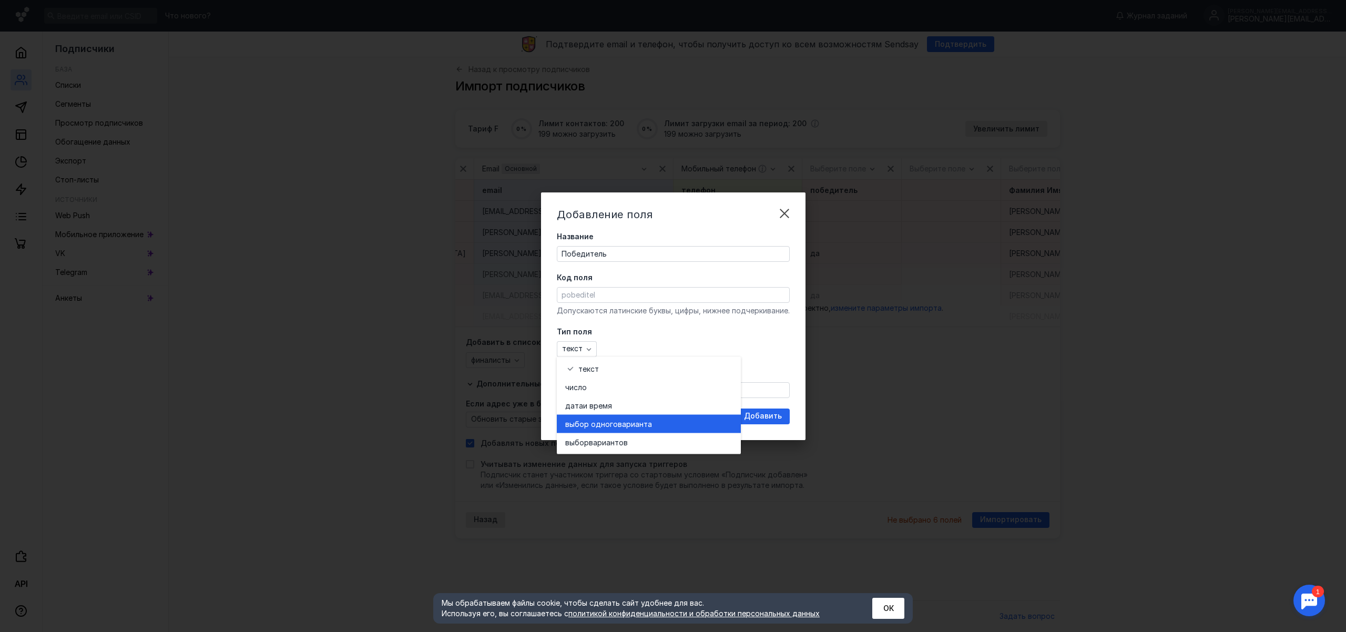
click at [664, 418] on div "выбор одного варианта" at bounding box center [648, 423] width 167 height 11
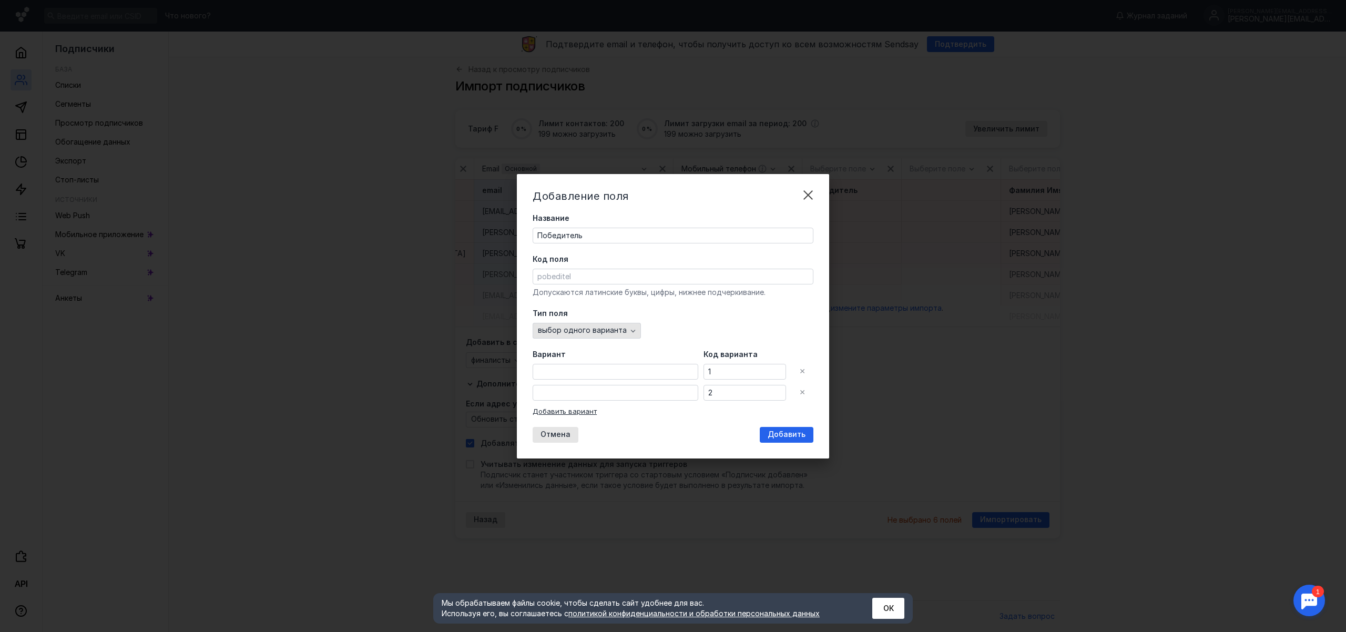
click at [637, 332] on icon "button" at bounding box center [633, 330] width 8 height 8
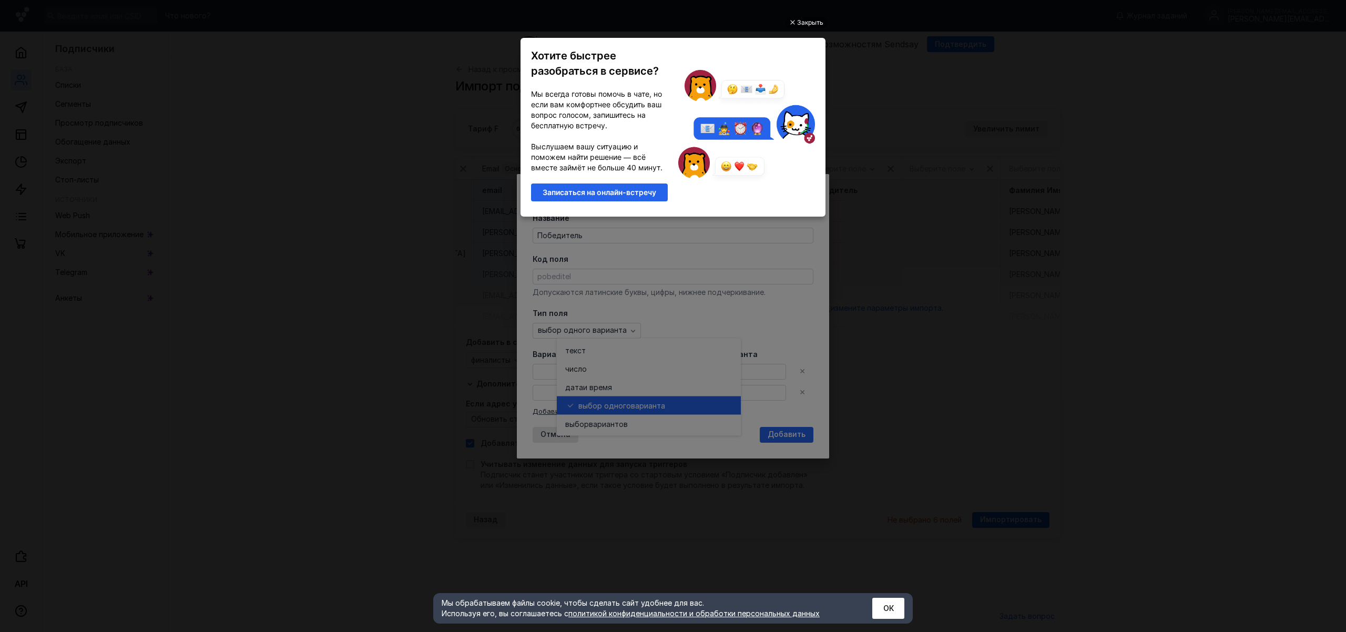
scroll to position [0, 0]
click at [802, 23] on div "Закрыть" at bounding box center [810, 23] width 26 height 12
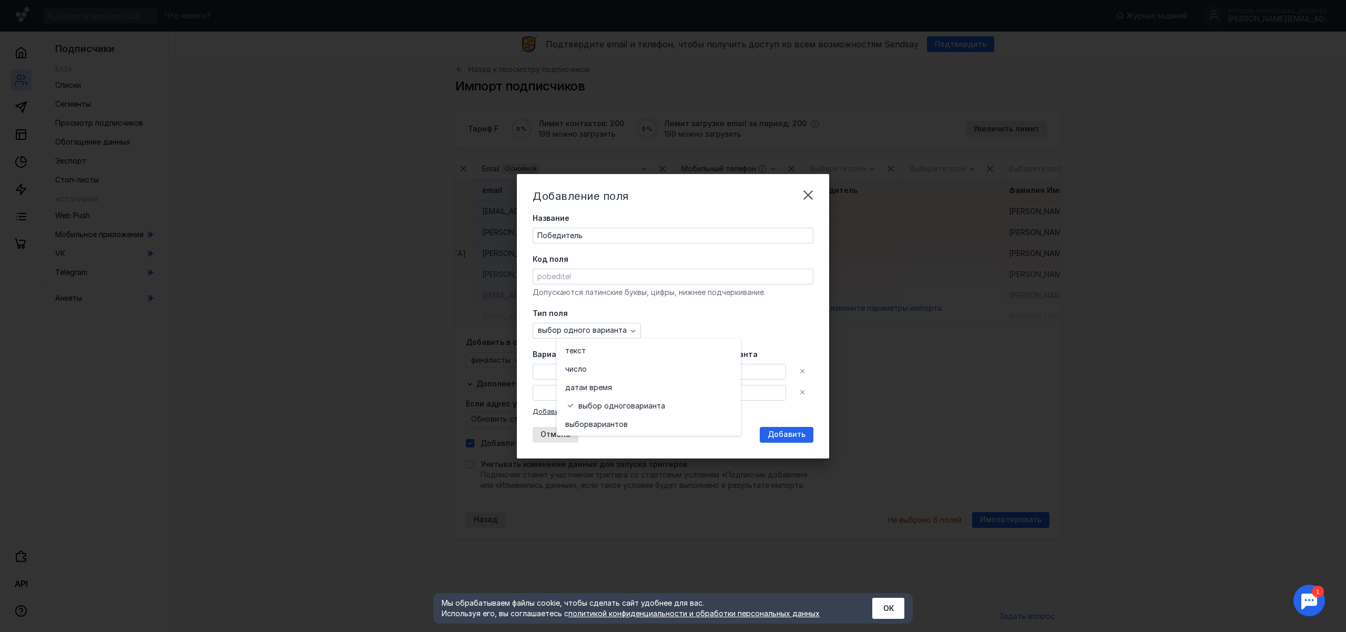
click at [757, 323] on div "выбор одного варианта" at bounding box center [672, 331] width 281 height 16
drag, startPoint x: 724, startPoint y: 368, endPoint x: 679, endPoint y: 369, distance: 44.7
click at [680, 371] on div "Вариант Код варианта 1 ✕" at bounding box center [672, 364] width 281 height 30
click at [614, 368] on input "Вариант" at bounding box center [615, 371] width 165 height 15
type input "да"
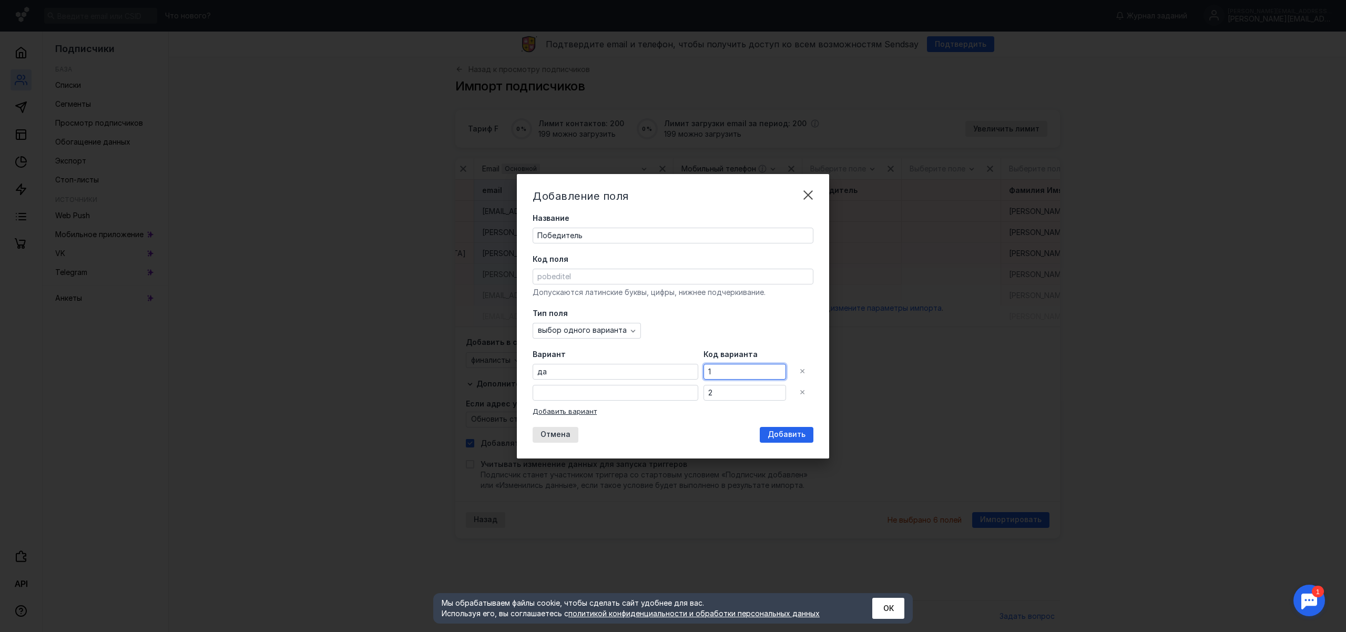
drag, startPoint x: 711, startPoint y: 368, endPoint x: 687, endPoint y: 368, distance: 24.2
click at [687, 368] on div "Вариант да Код варианта 1 ✕" at bounding box center [672, 364] width 281 height 30
type input "да"
click at [659, 389] on input "text" at bounding box center [615, 392] width 165 height 15
drag, startPoint x: 708, startPoint y: 391, endPoint x: 700, endPoint y: 392, distance: 8.4
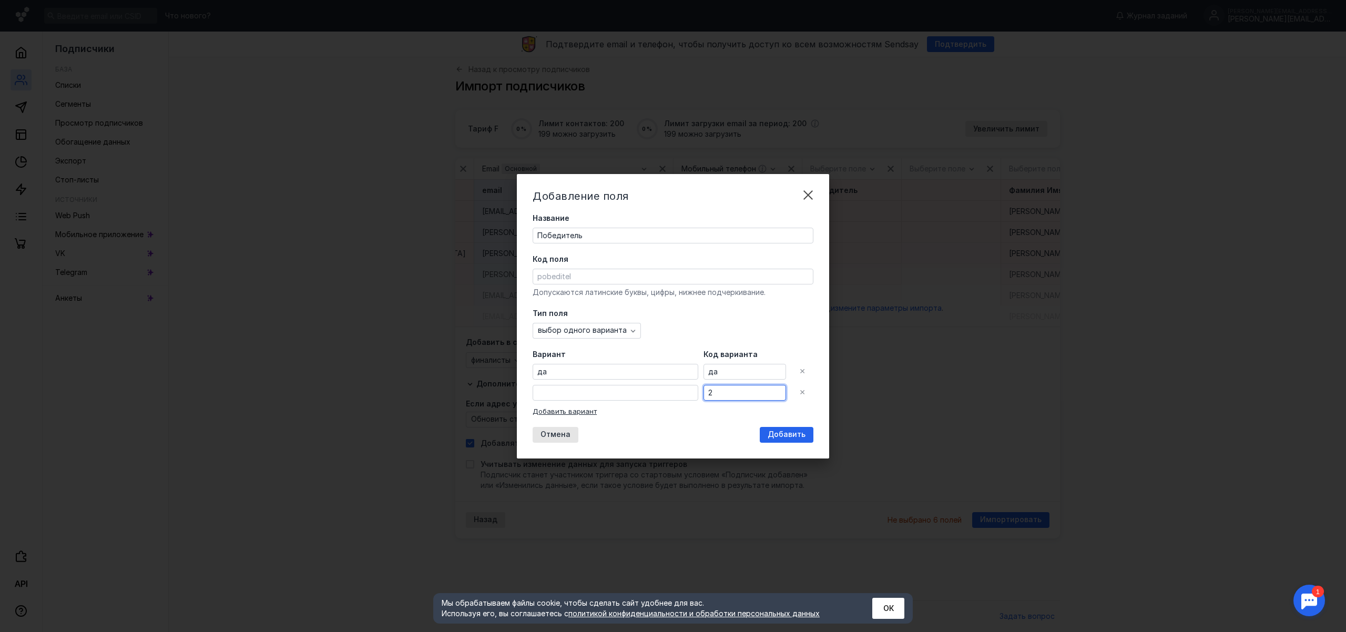
click at [704, 392] on input "2" at bounding box center [744, 392] width 81 height 15
type input "нет"
click at [775, 433] on span "Добавить" at bounding box center [786, 434] width 38 height 9
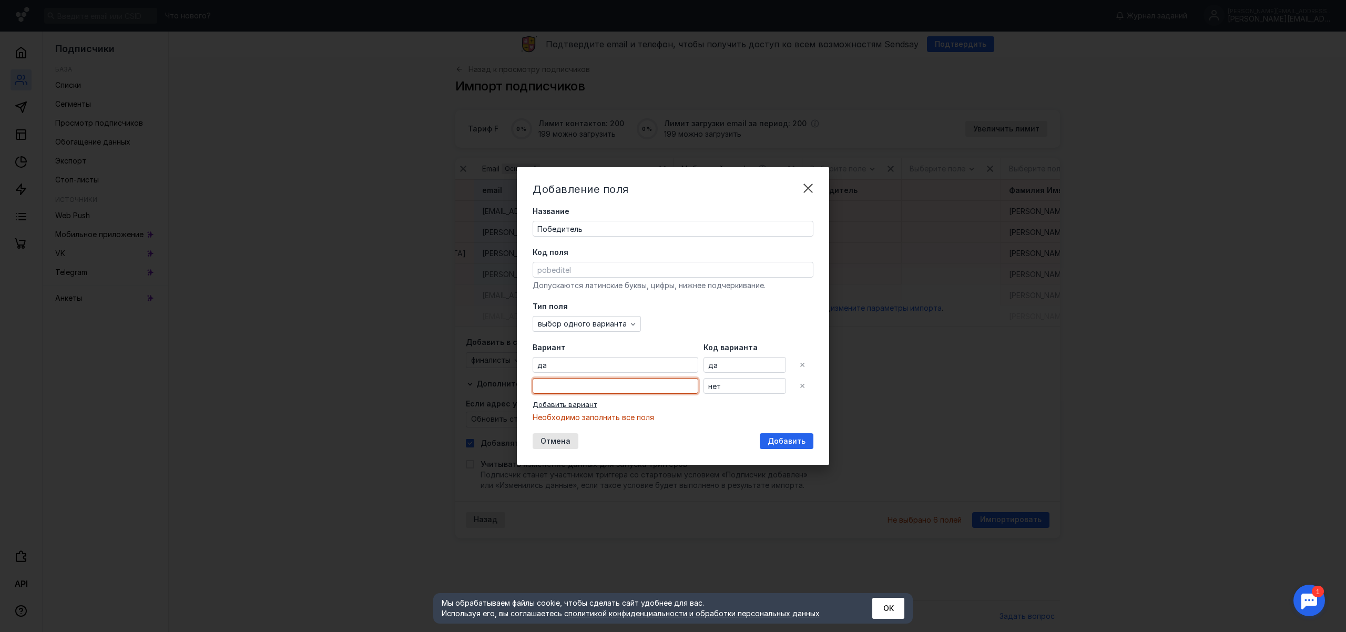
click at [591, 383] on input "text" at bounding box center [615, 385] width 165 height 15
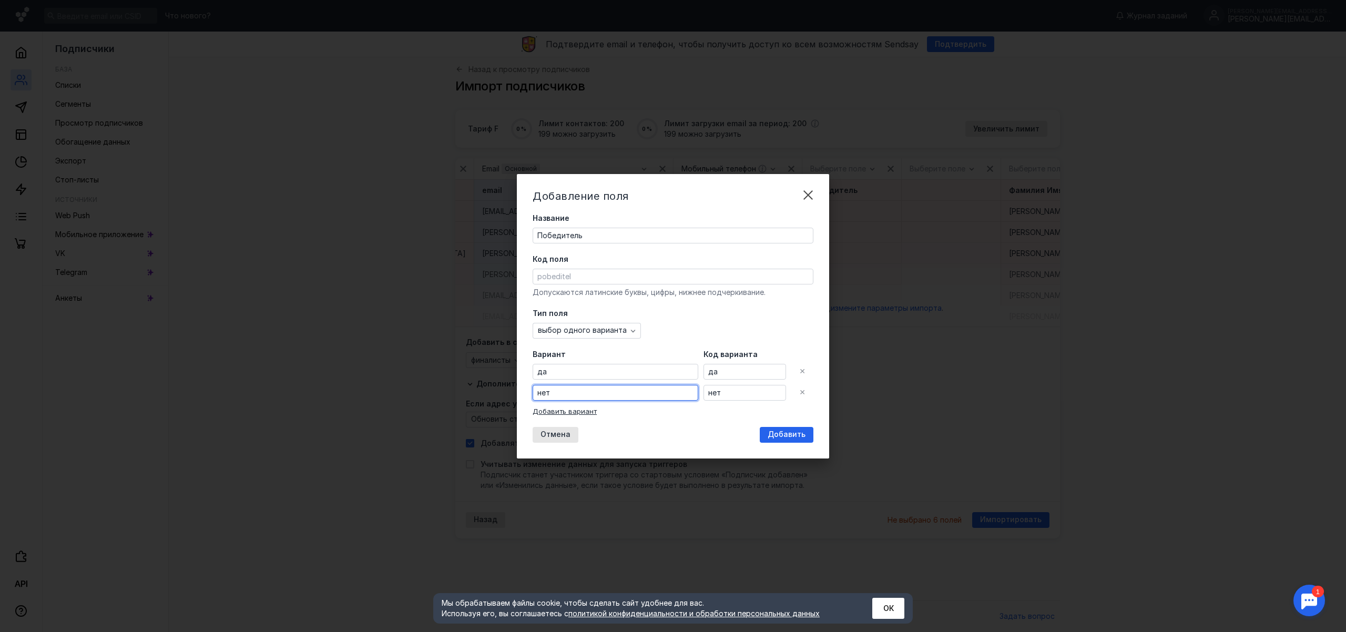
type input "нет"
click at [721, 394] on input "нет" at bounding box center [744, 392] width 81 height 15
drag, startPoint x: 764, startPoint y: 435, endPoint x: 733, endPoint y: 384, distance: 59.0
click at [767, 435] on span "Добавить" at bounding box center [786, 434] width 38 height 9
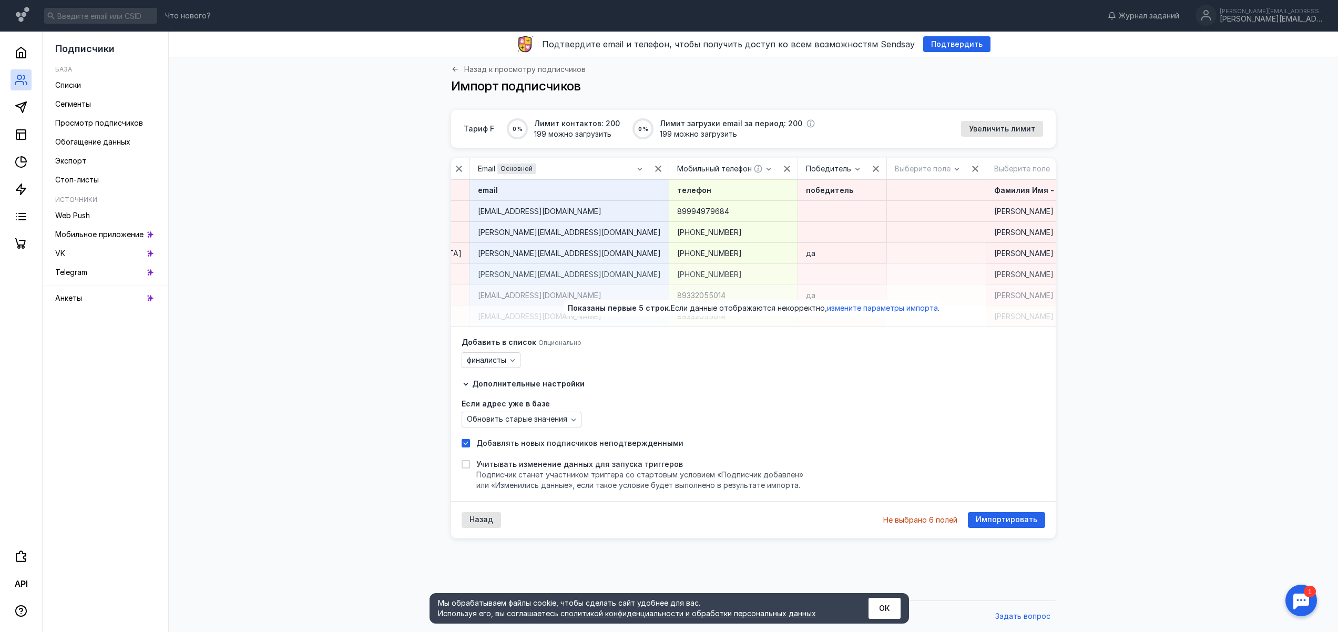
scroll to position [0, 362]
click at [981, 167] on icon "button" at bounding box center [985, 169] width 8 height 8
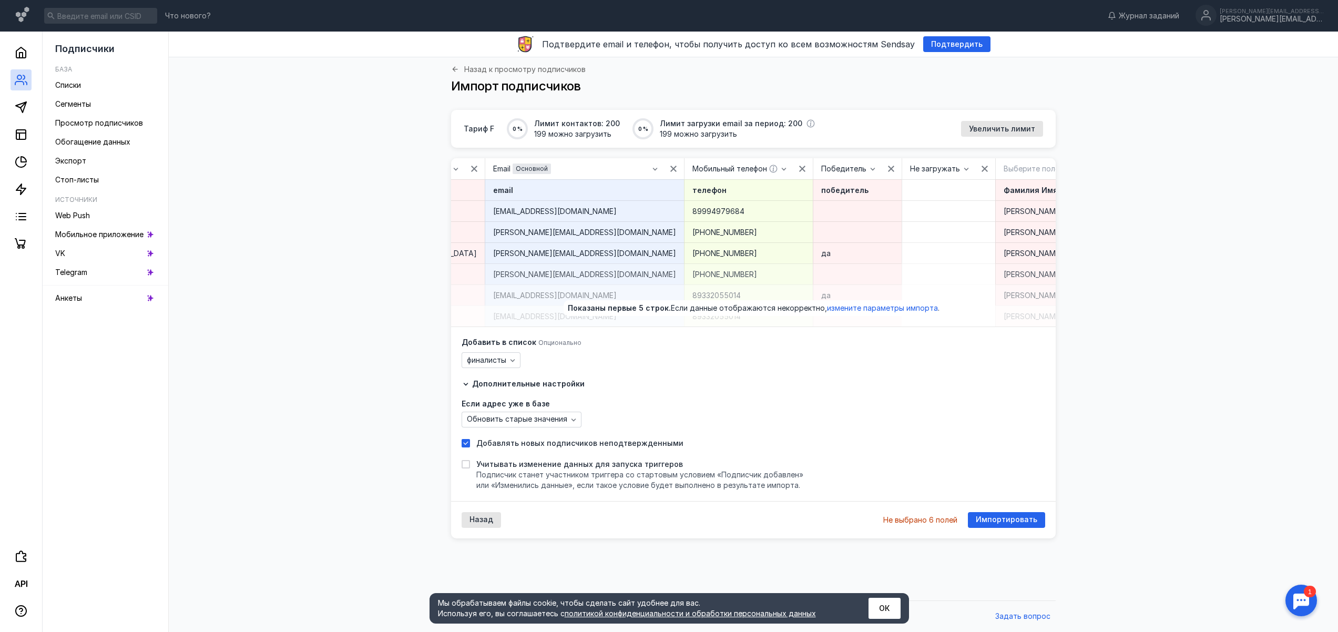
click at [1183, 168] on icon "button" at bounding box center [1186, 169] width 6 height 6
click at [1016, 524] on span "Импортировать" at bounding box center [1006, 519] width 61 height 9
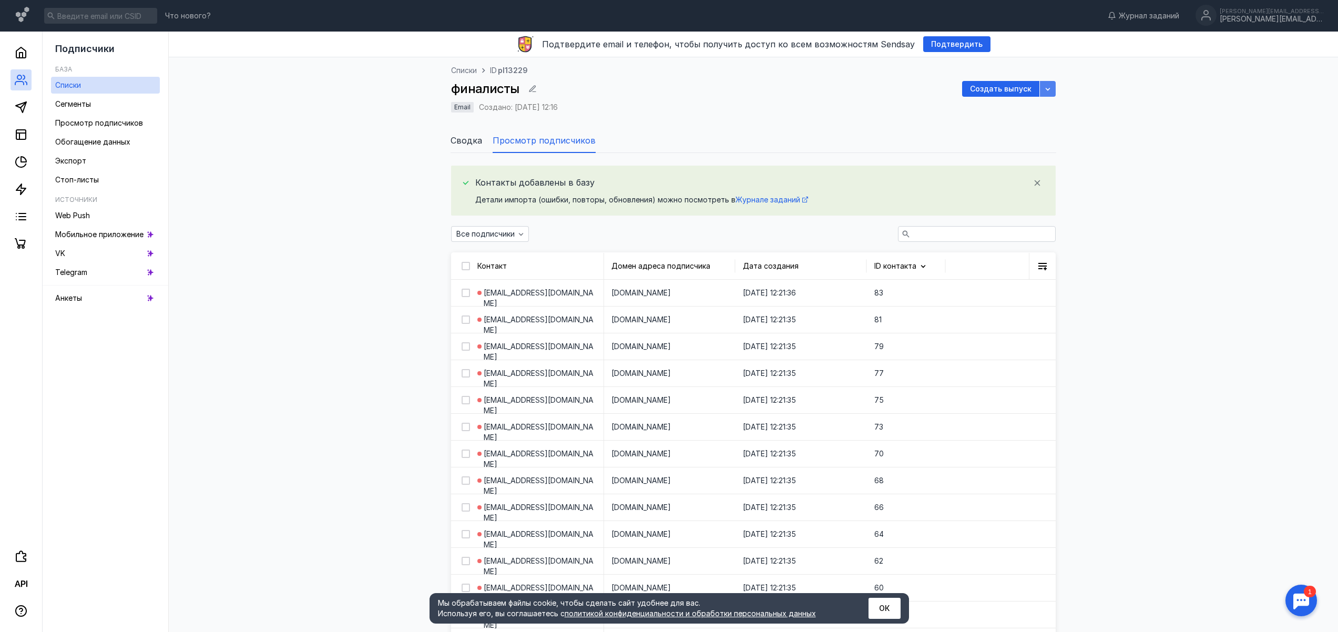
click at [1051, 88] on icon "button" at bounding box center [1047, 89] width 8 height 8
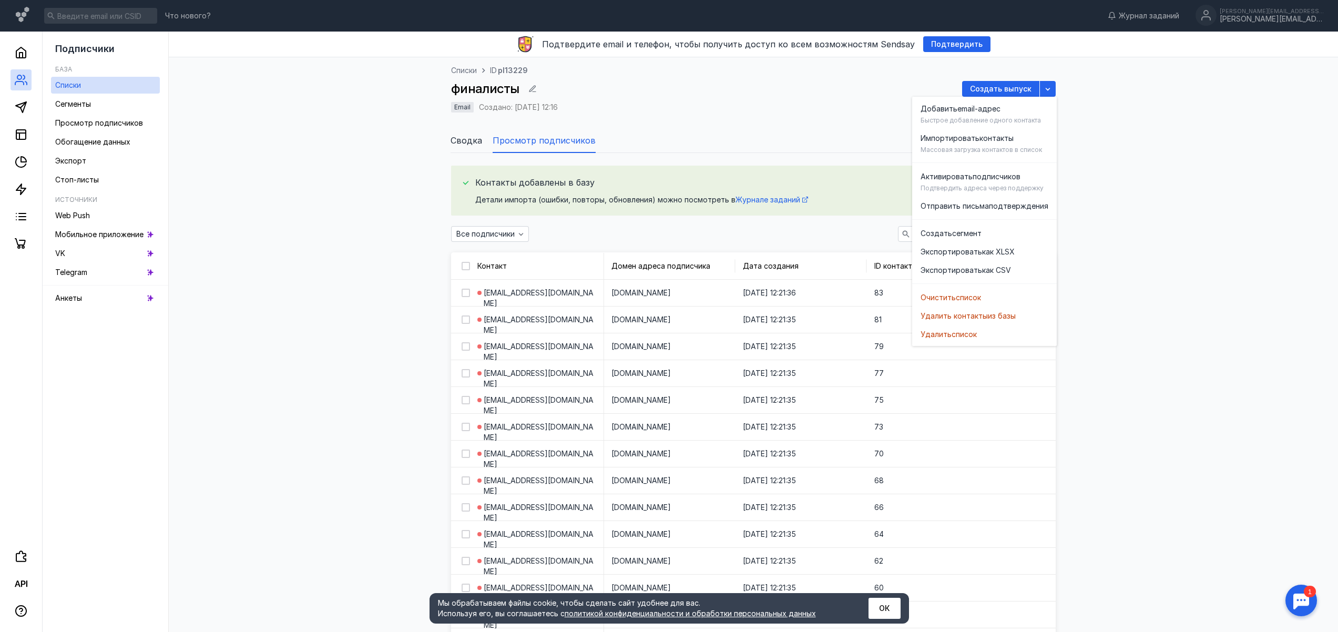
click at [867, 151] on ul "Сводка Просмотр подписчиков" at bounding box center [753, 140] width 606 height 25
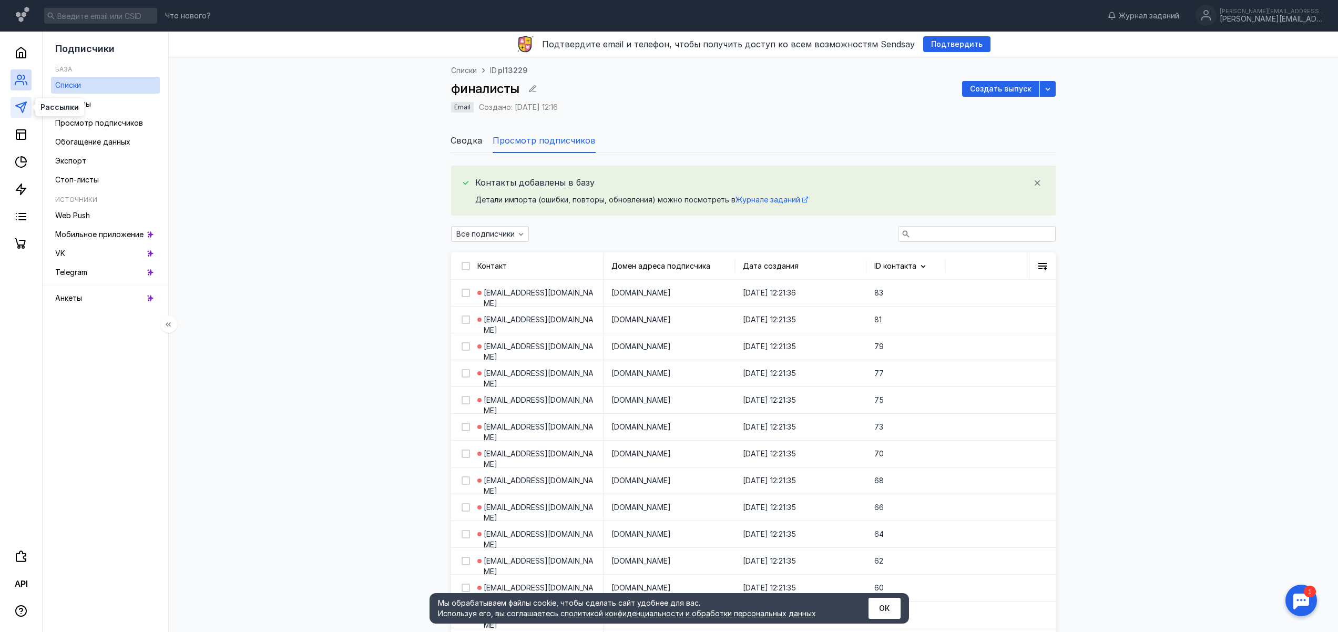
click at [20, 103] on icon at bounding box center [21, 107] width 13 height 13
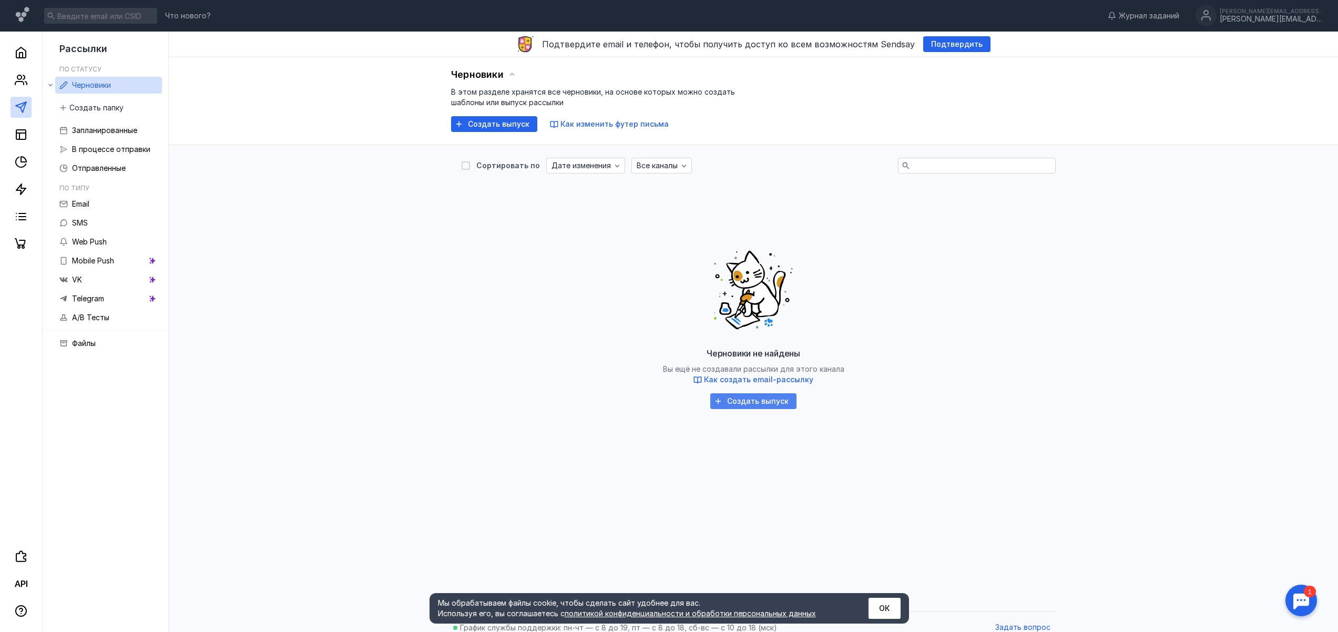
click at [765, 399] on span "Создать выпуск" at bounding box center [757, 401] width 61 height 9
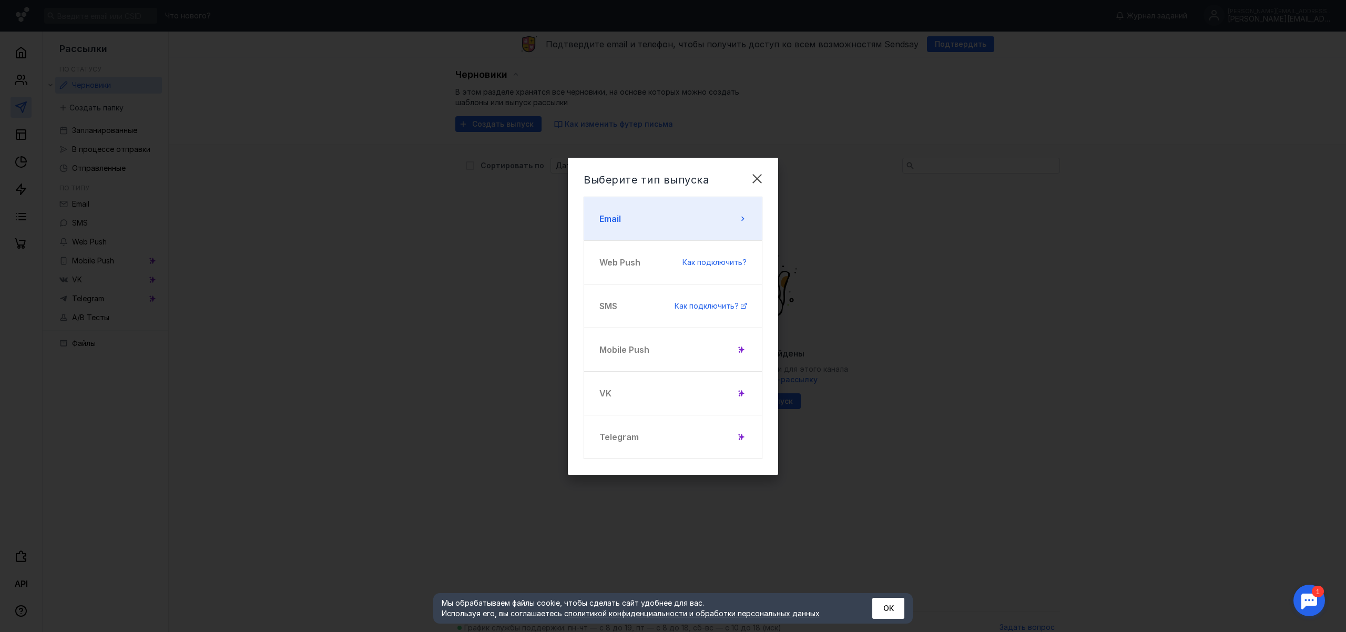
click at [604, 220] on span "Email" at bounding box center [610, 218] width 22 height 13
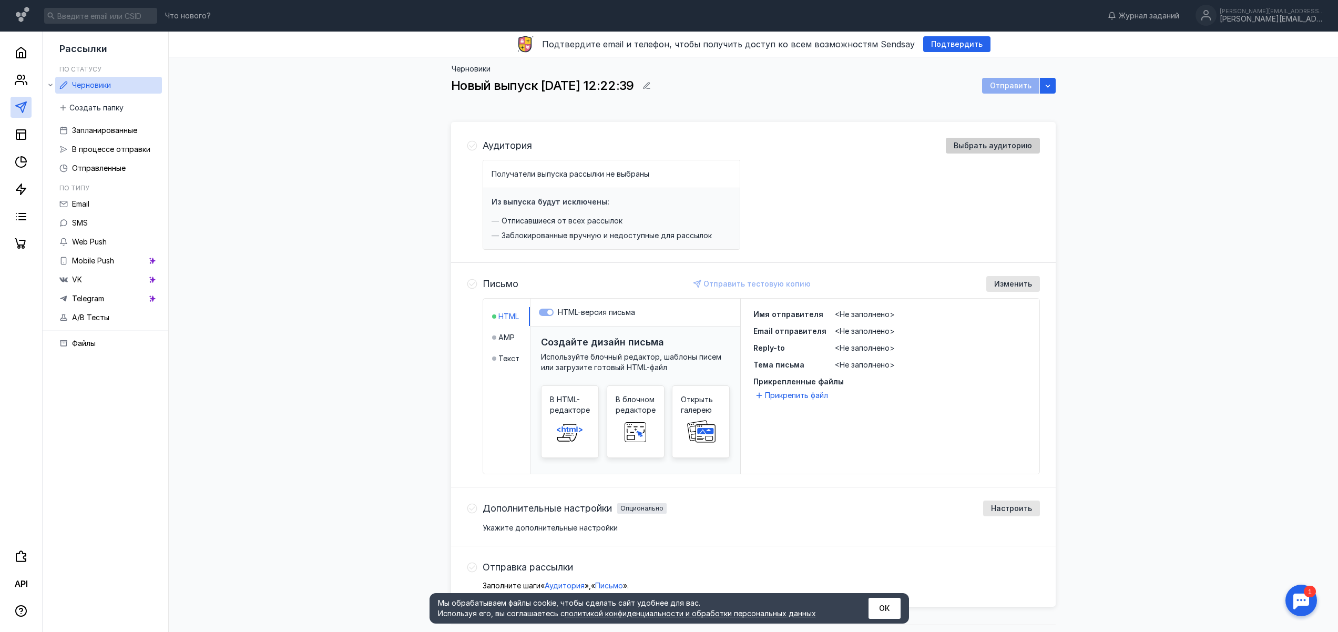
click at [997, 147] on span "Выбрать аудиторию" at bounding box center [992, 145] width 78 height 9
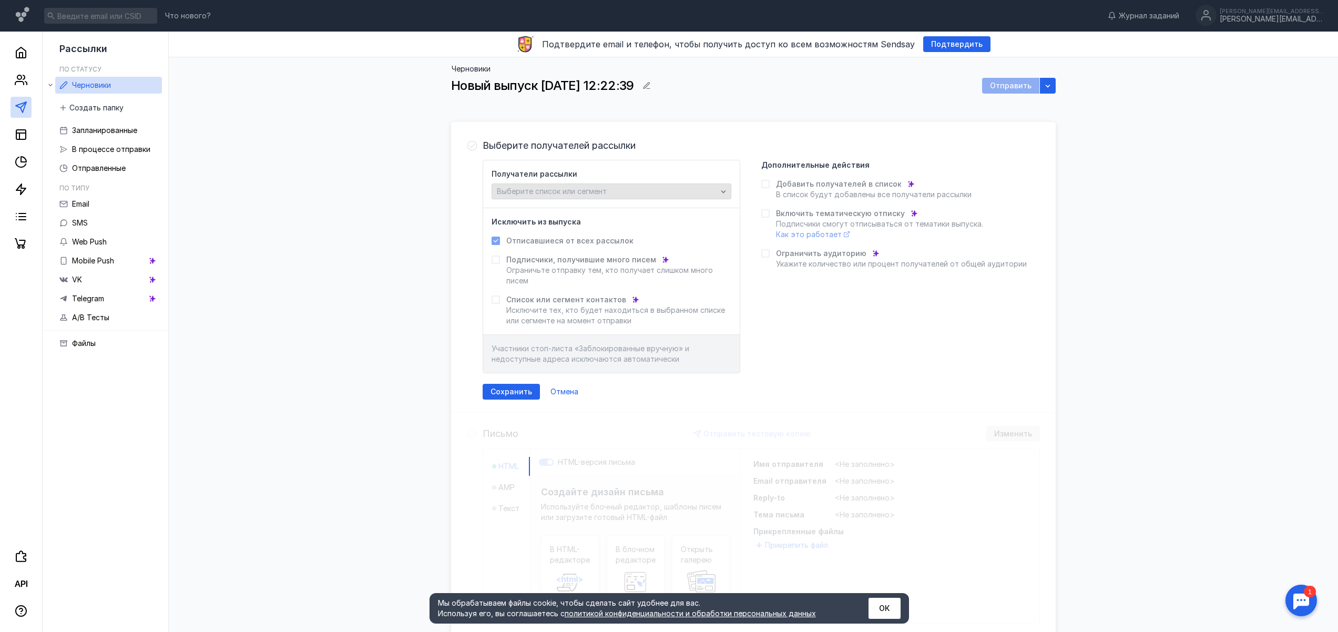
click at [679, 192] on div "Выберите список или сегмент" at bounding box center [606, 191] width 225 height 9
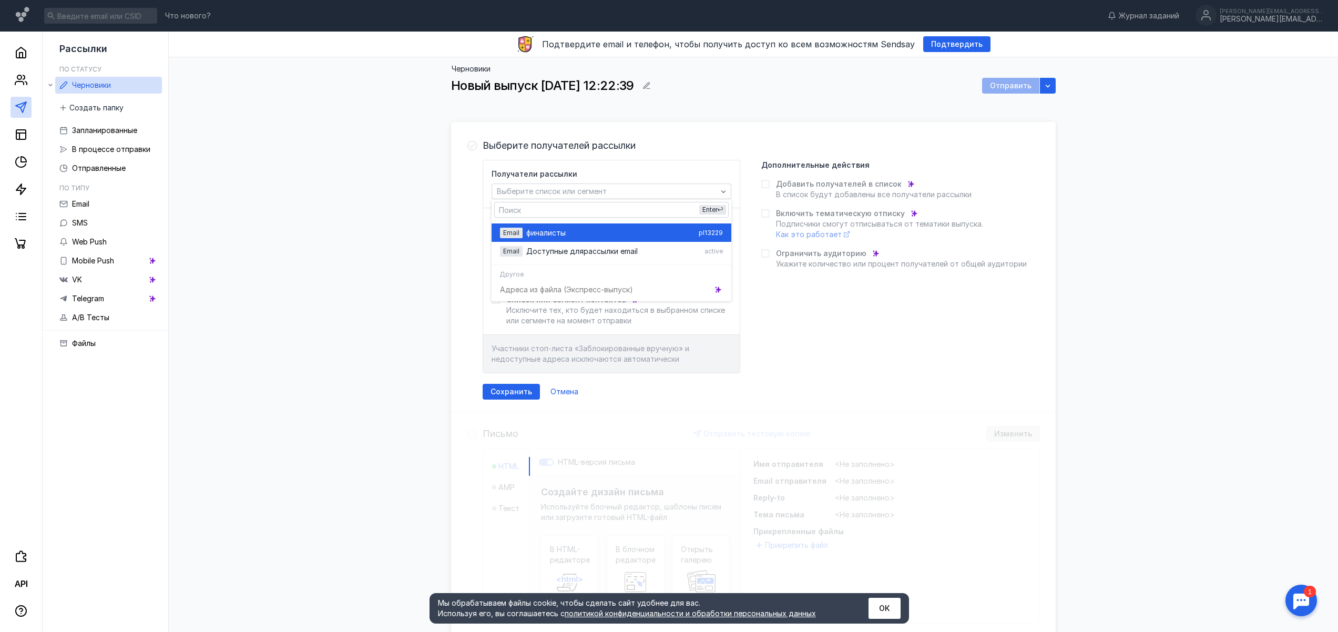
click at [634, 231] on div "финалист [PERSON_NAME]" at bounding box center [610, 233] width 168 height 11
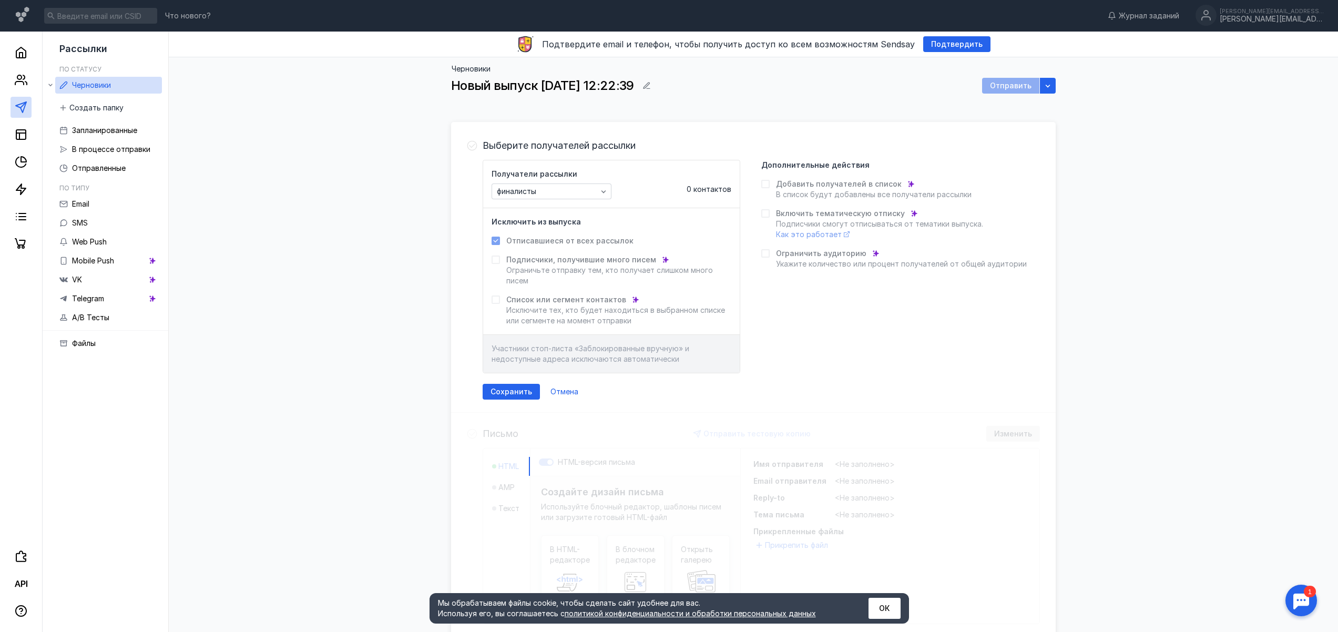
click at [717, 191] on span "0 контактов" at bounding box center [708, 188] width 45 height 9
click at [601, 190] on icon "button" at bounding box center [603, 191] width 8 height 8
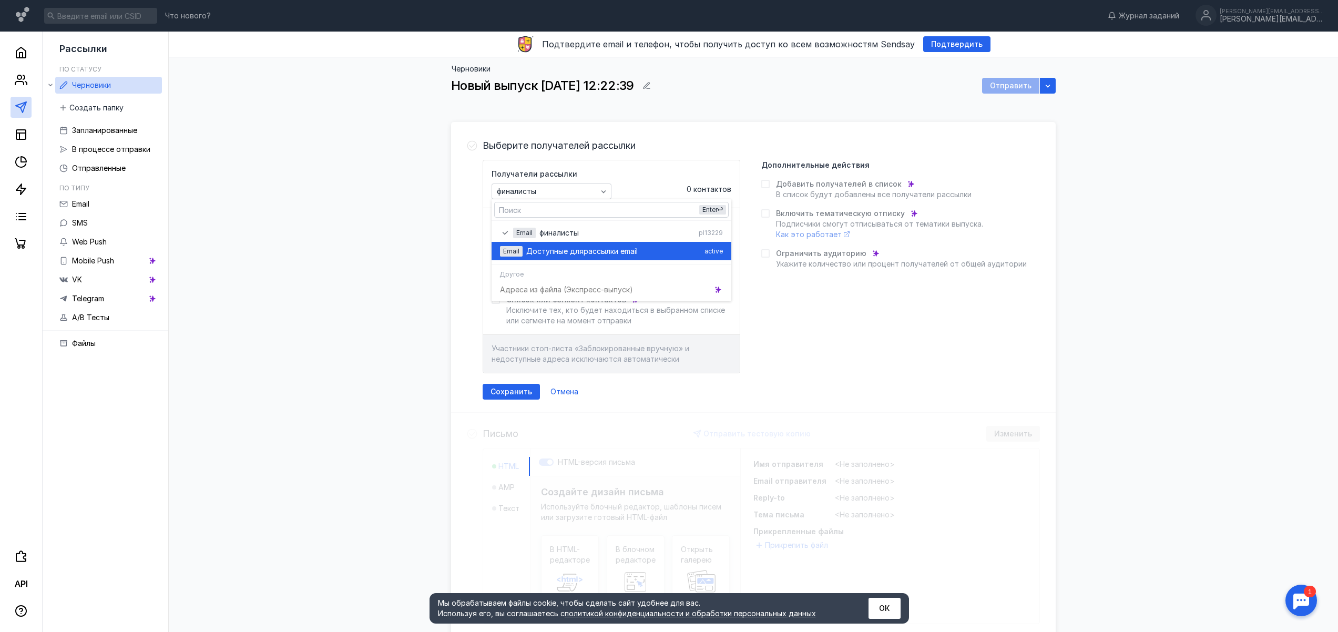
drag, startPoint x: 594, startPoint y: 244, endPoint x: 602, endPoint y: 241, distance: 7.8
click at [594, 244] on div "Email Доступные для рассылки email active" at bounding box center [611, 251] width 223 height 18
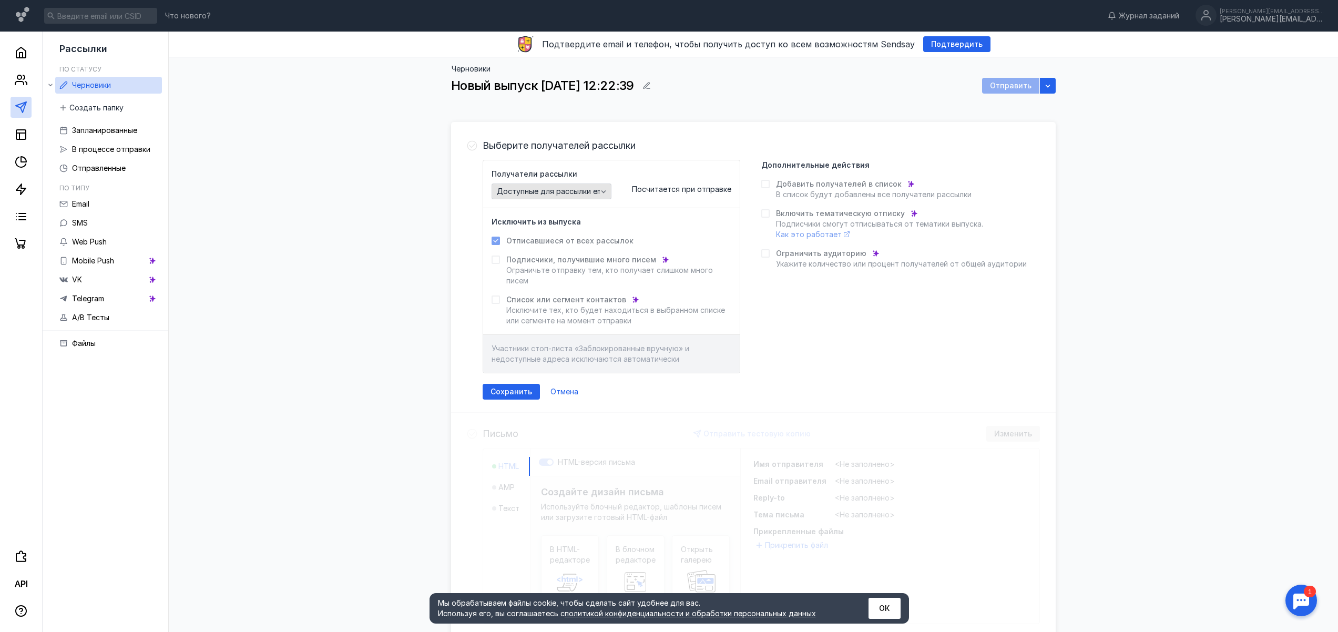
click at [603, 190] on icon "button" at bounding box center [603, 191] width 8 height 8
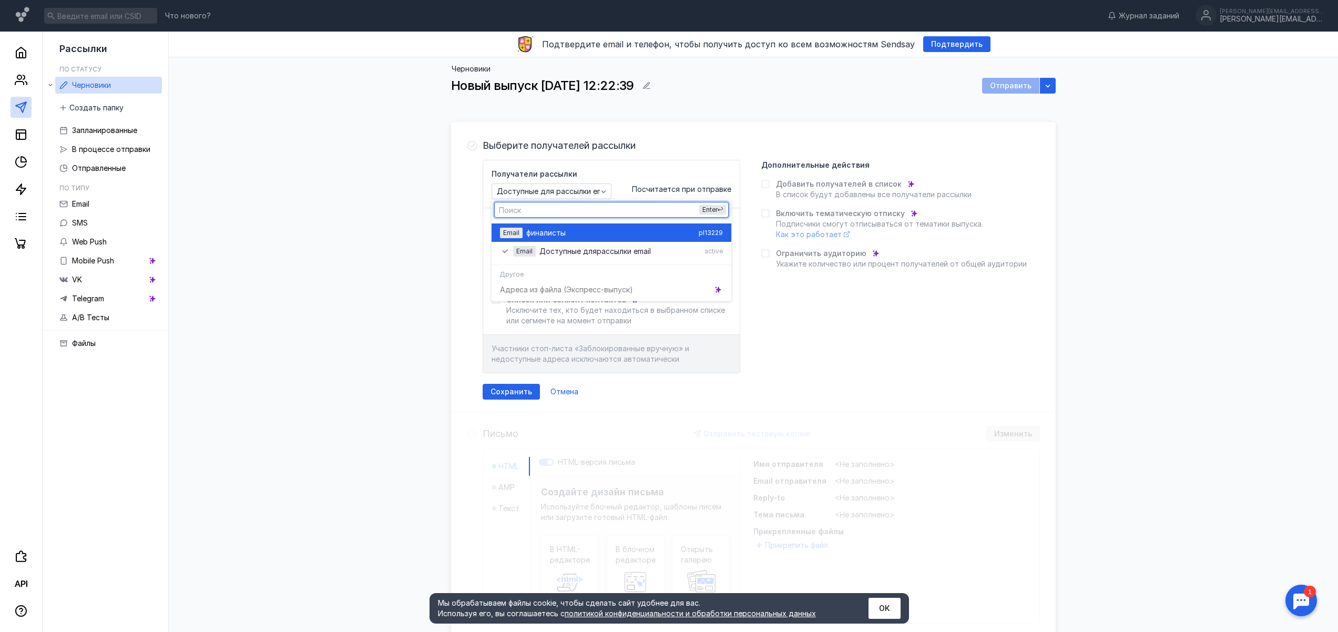
click at [590, 234] on div "финалист [PERSON_NAME]" at bounding box center [610, 233] width 168 height 11
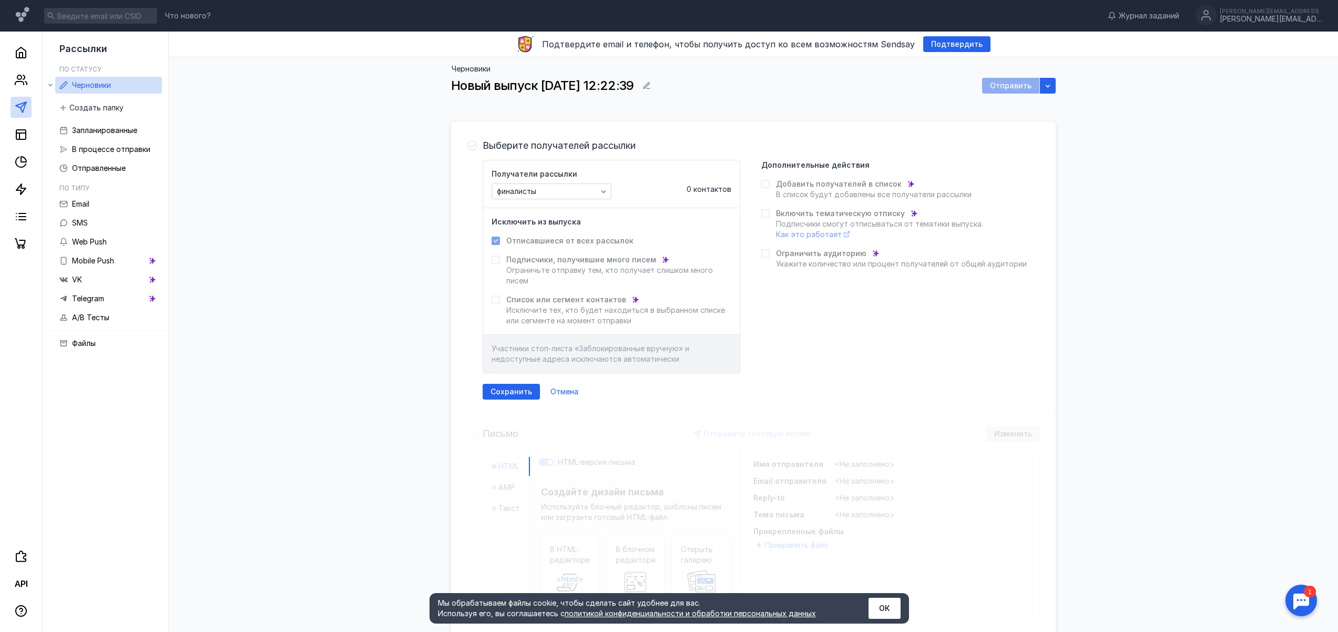
click at [701, 186] on span "0 контактов" at bounding box center [708, 188] width 45 height 9
click at [21, 76] on circle at bounding box center [19, 77] width 4 height 4
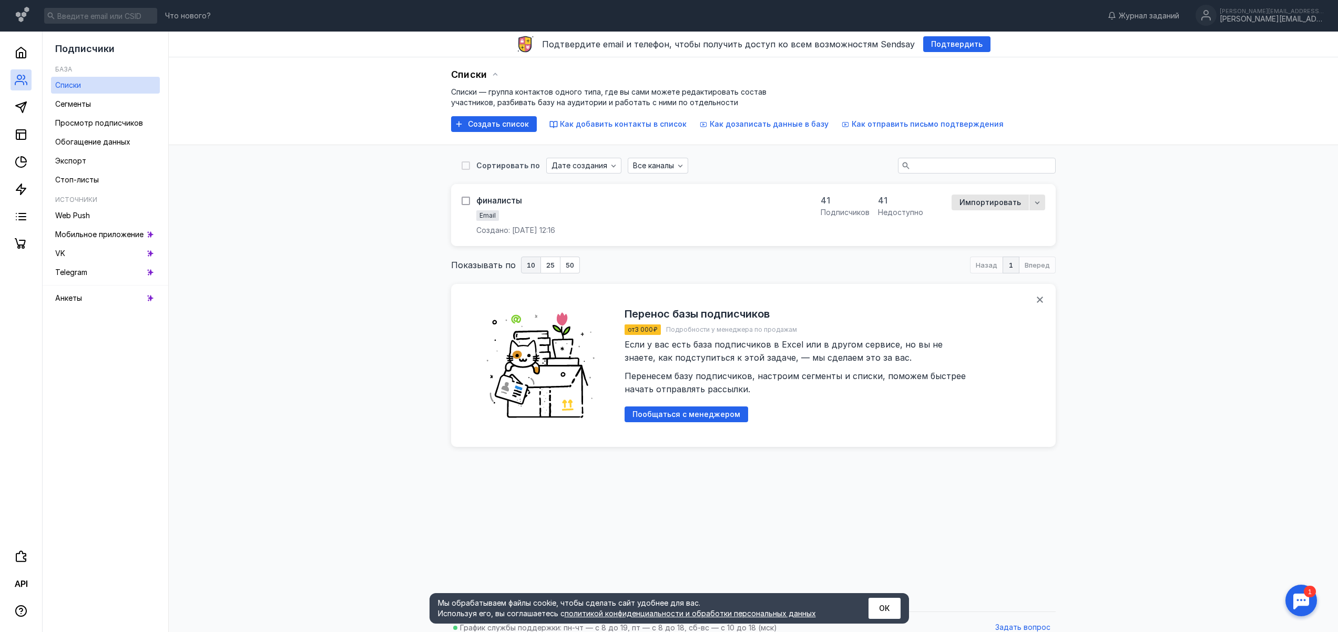
click at [469, 200] on div at bounding box center [465, 201] width 8 height 8
click at [468, 200] on input "checkbox" at bounding box center [464, 199] width 7 height 7
checkbox input "true"
click at [730, 226] on div "финалисты Email Создано: [DATE] 12:16" at bounding box center [634, 216] width 346 height 41
click at [1002, 203] on span "Импортировать" at bounding box center [989, 203] width 61 height 9
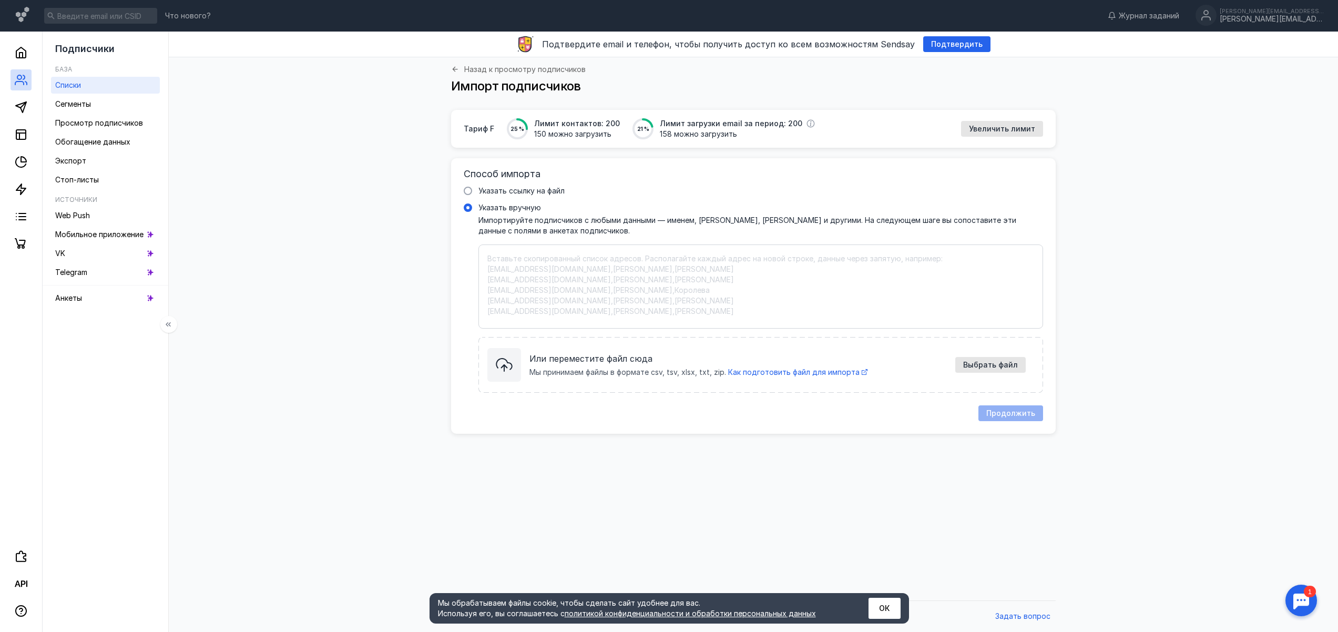
click at [78, 85] on span "Списки" at bounding box center [68, 84] width 26 height 9
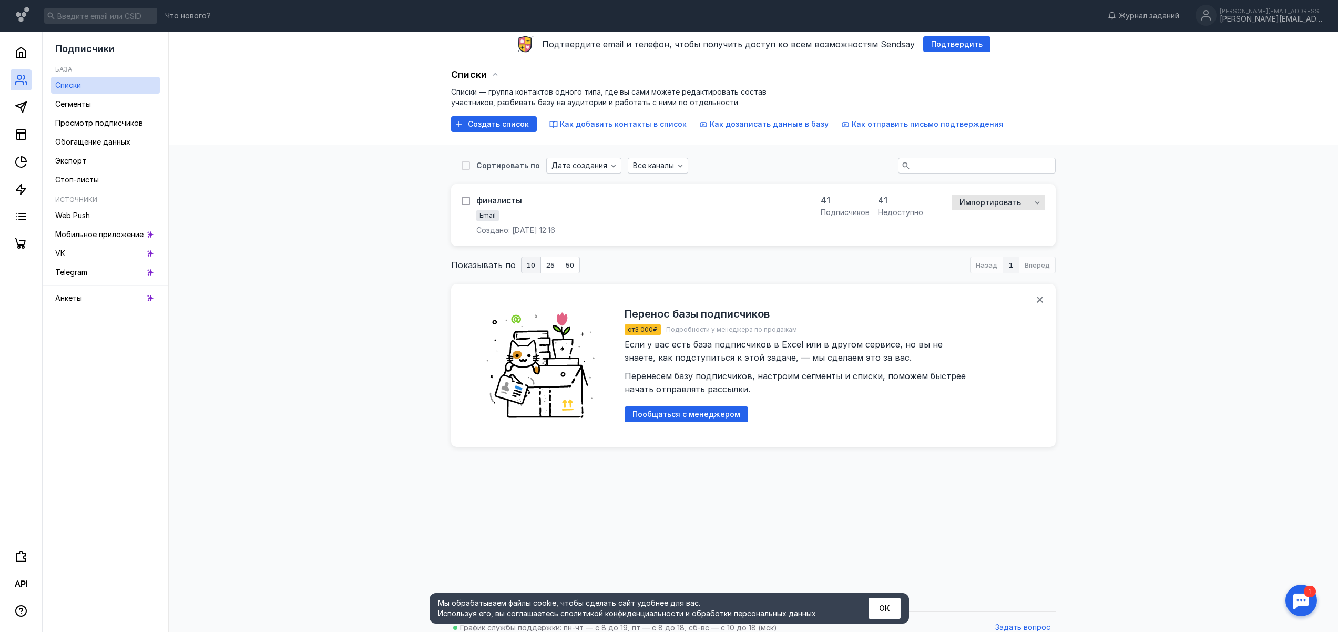
click at [464, 201] on icon at bounding box center [465, 201] width 5 height 4
click at [464, 201] on input "checkbox" at bounding box center [464, 199] width 7 height 7
checkbox input "true"
click at [1038, 203] on icon "button" at bounding box center [1037, 203] width 8 height 8
click at [1095, 206] on div "Выбрано: 1 Удалить финалисты Email Создано: [DATE] 12:16 41 подписчиков 41 недо…" at bounding box center [753, 375] width 1148 height 461
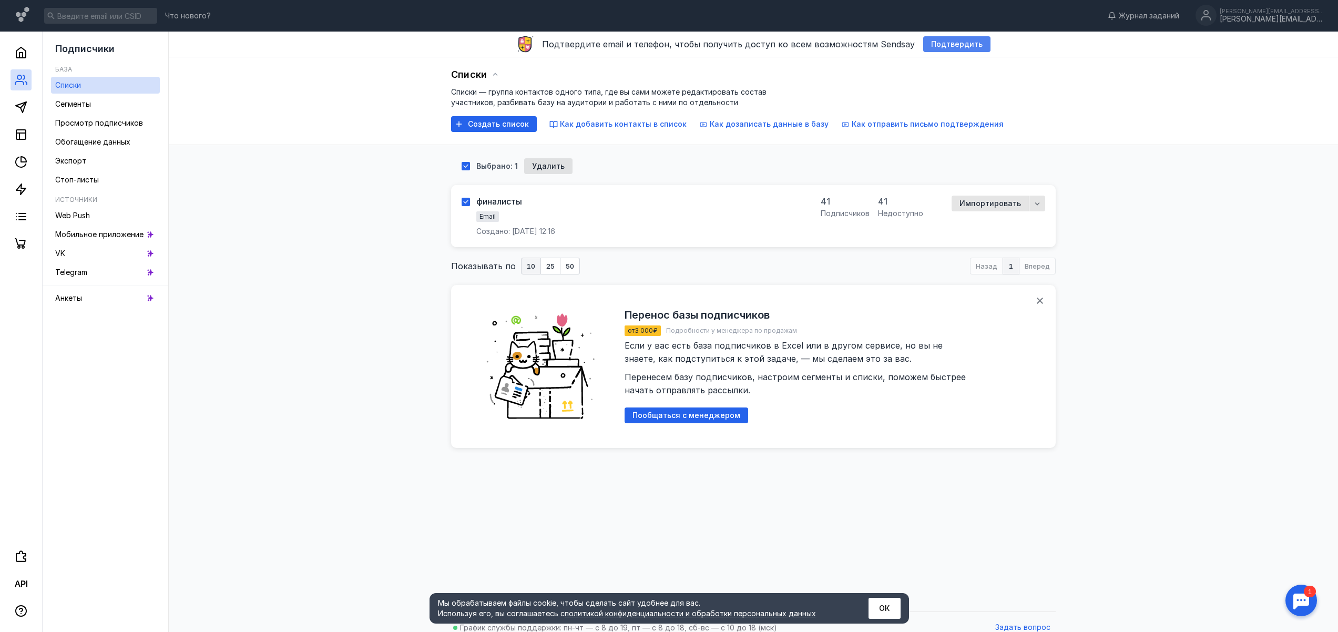
click at [956, 44] on span "Подтвердить" at bounding box center [957, 44] width 52 height 9
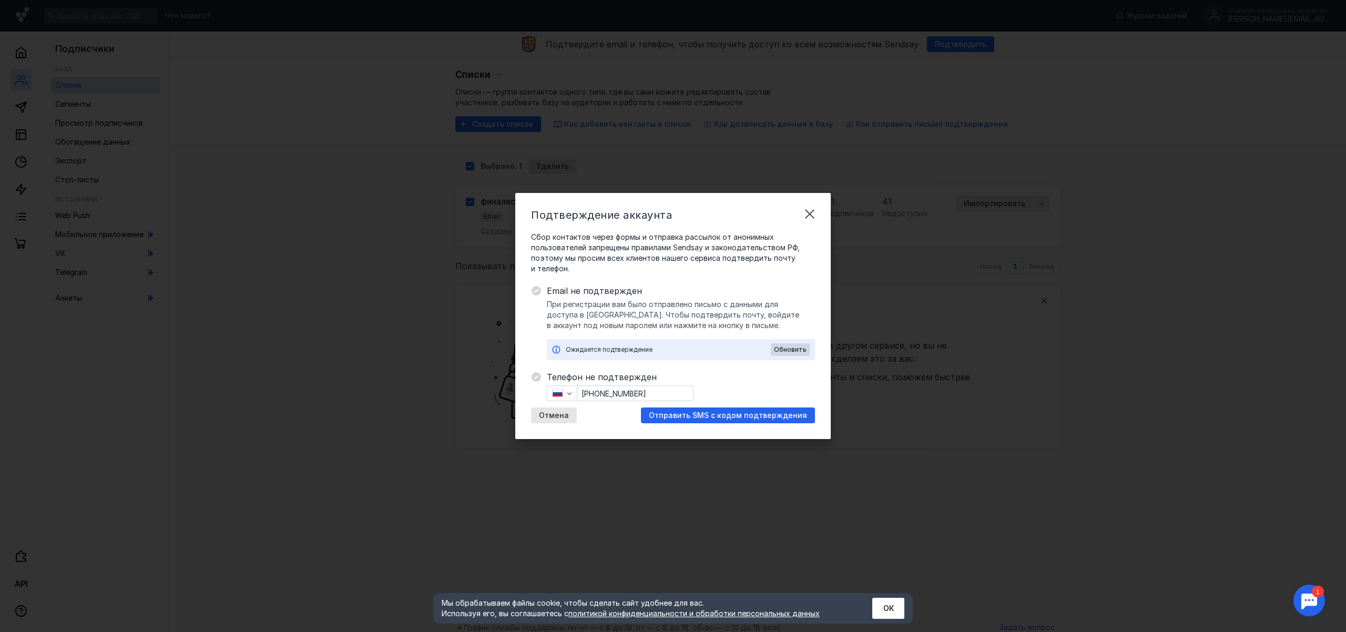
click at [716, 417] on span "Отправить SMS с кодом подтверждения" at bounding box center [728, 415] width 158 height 9
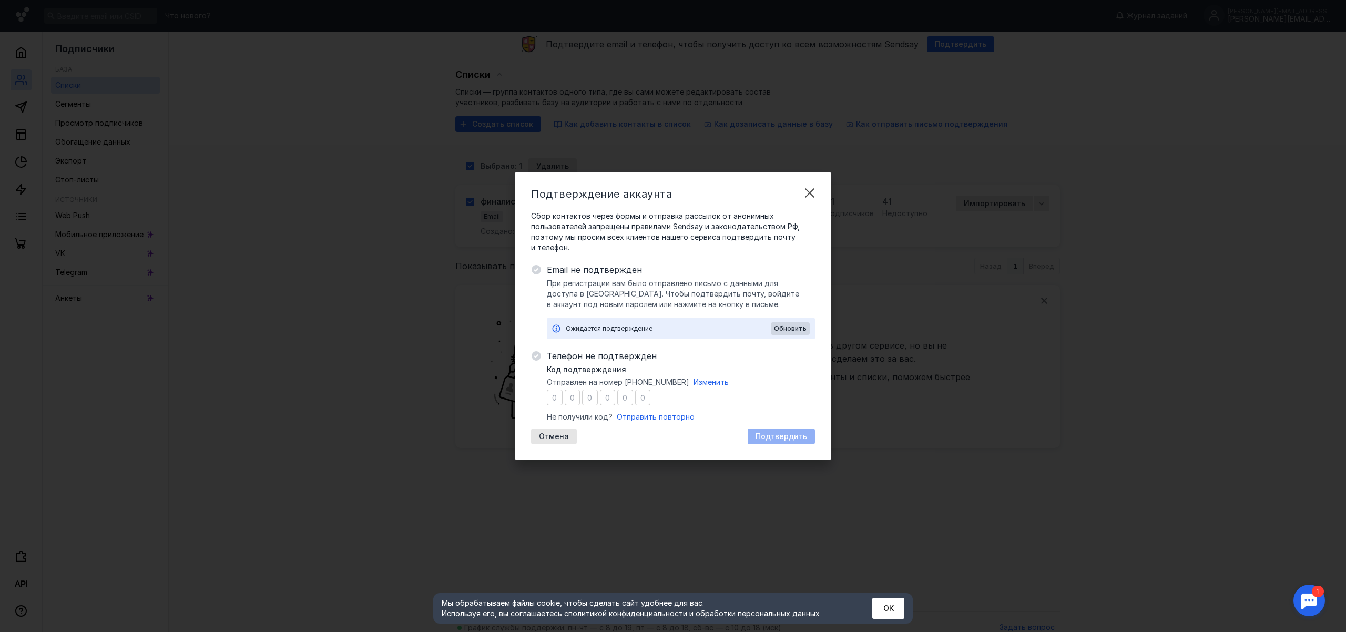
type input "2"
type input "6"
type input "3"
type input "2"
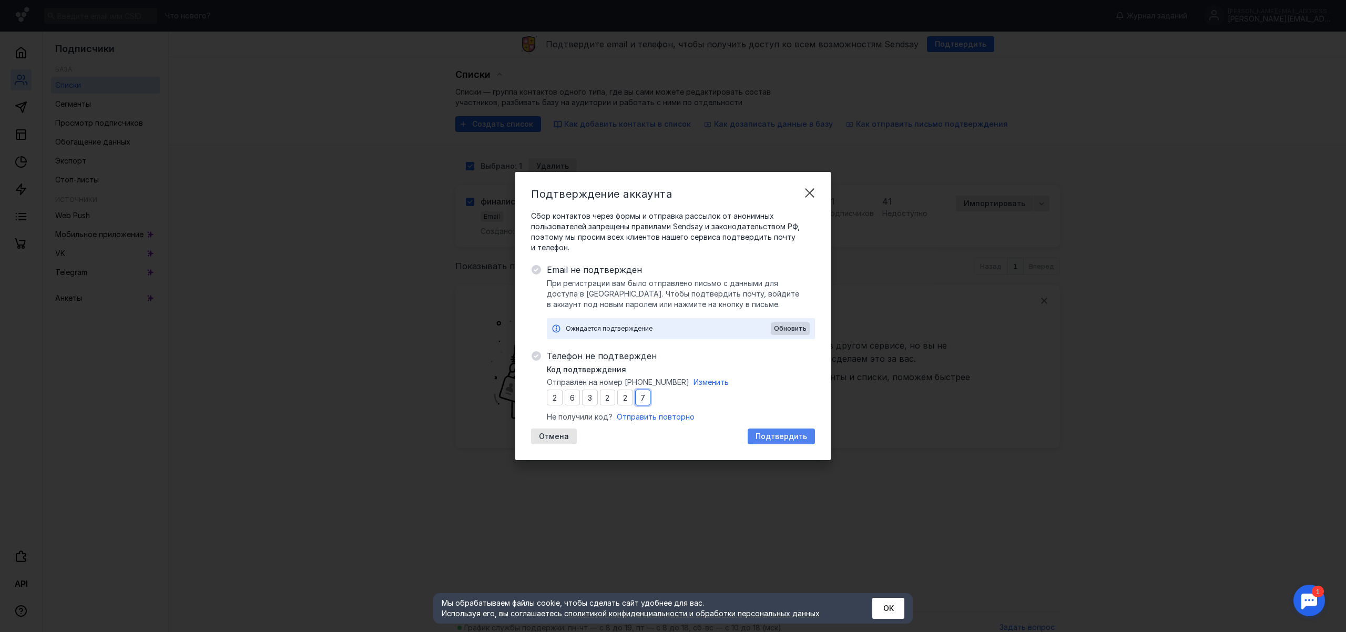
type input "7"
click at [776, 436] on span "Подтвердить" at bounding box center [781, 436] width 52 height 9
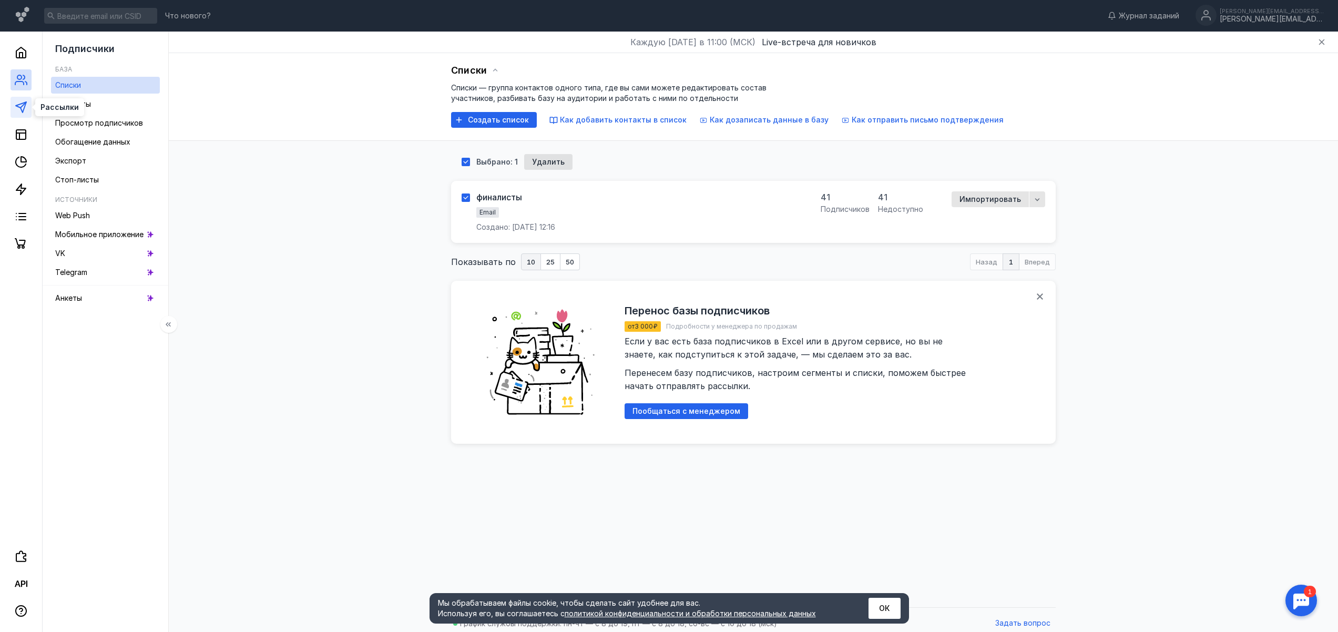
click at [24, 107] on icon at bounding box center [21, 107] width 13 height 13
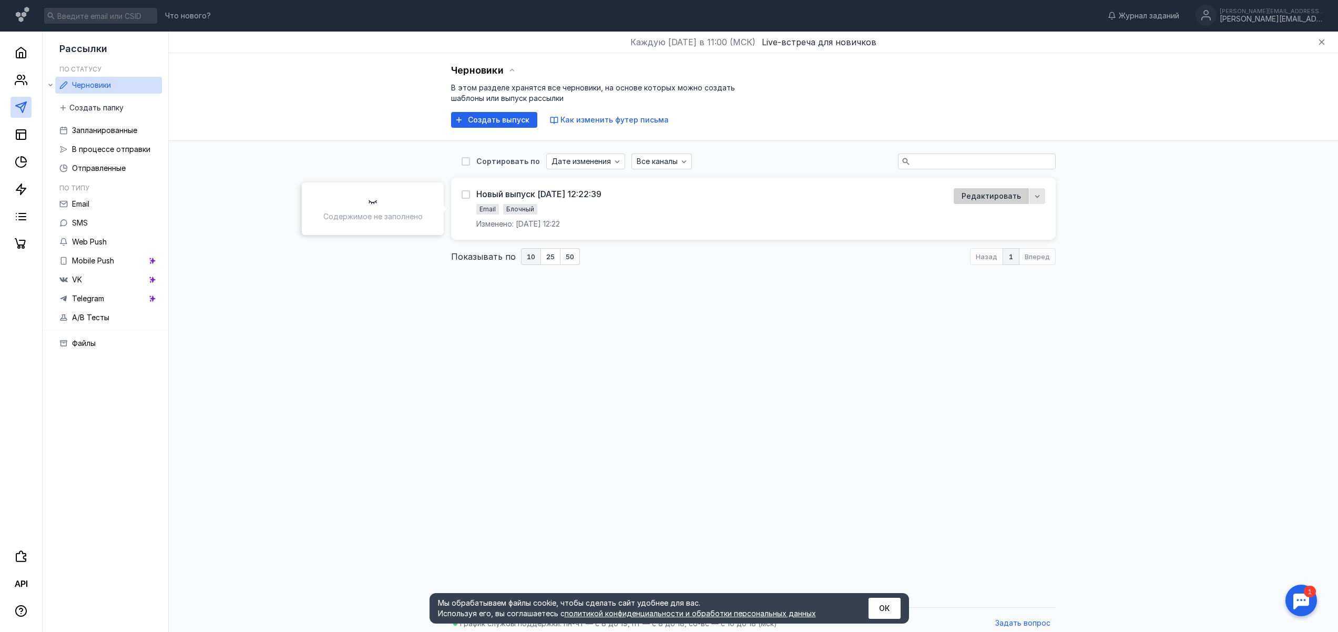
click at [1011, 198] on span "Редактировать" at bounding box center [990, 196] width 59 height 11
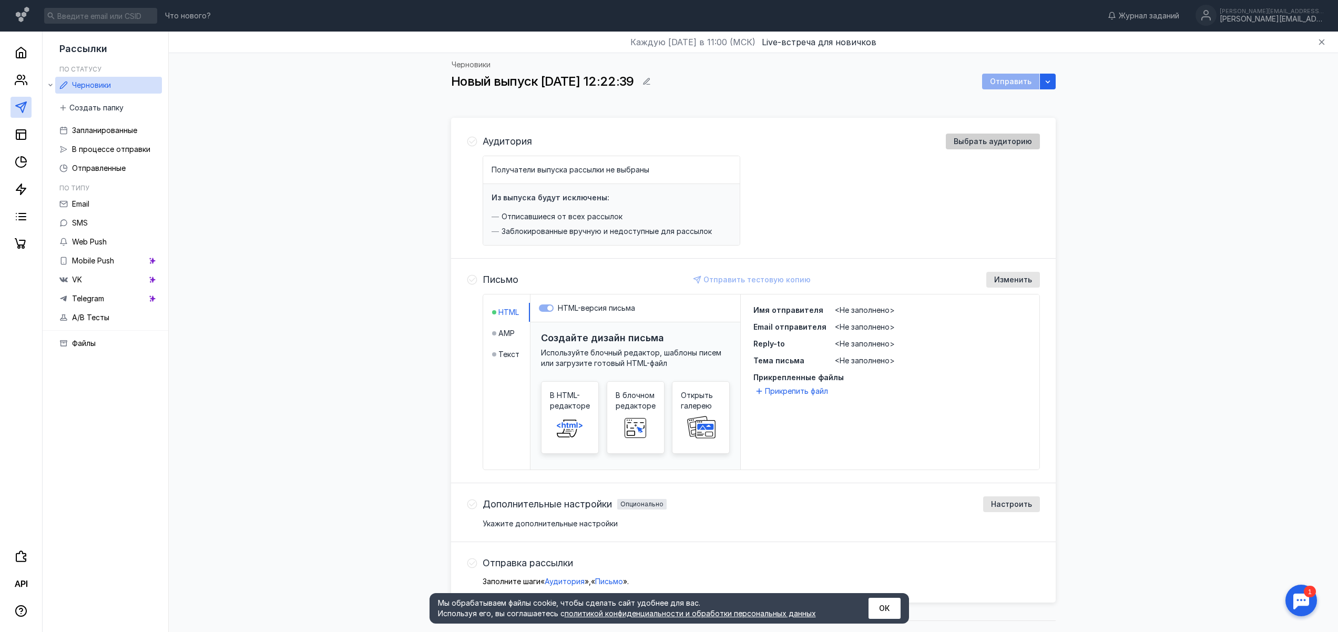
click at [1004, 143] on span "Выбрать аудиторию" at bounding box center [992, 141] width 78 height 9
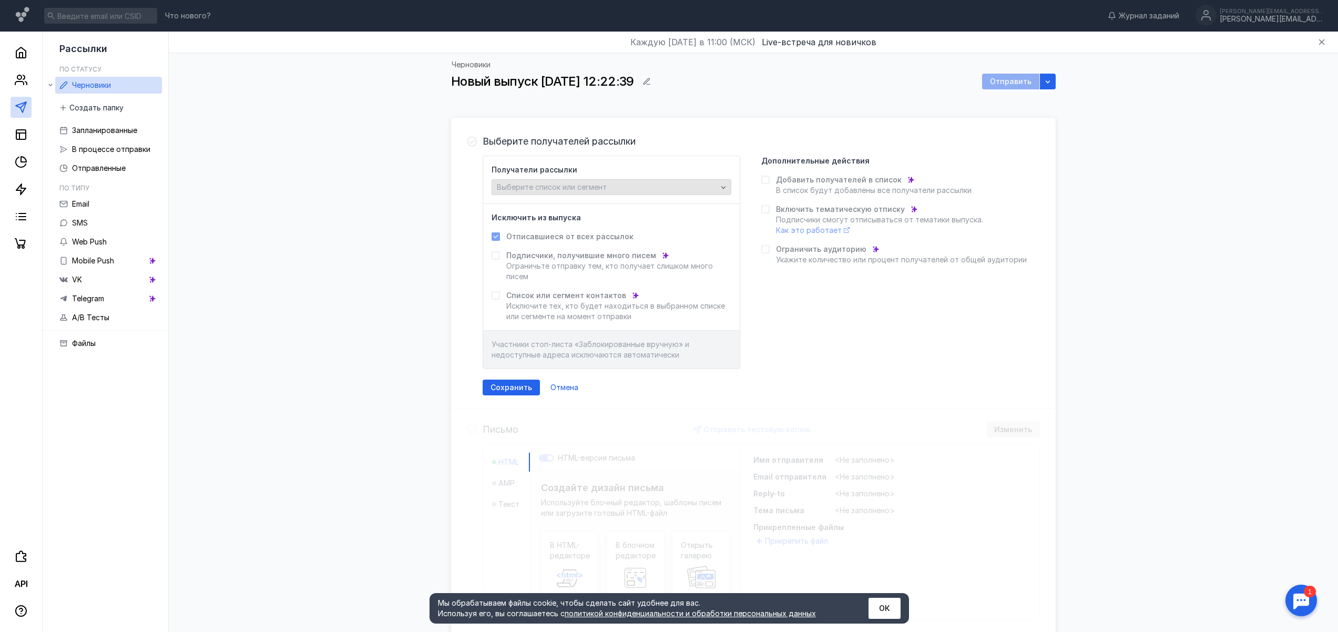
click at [634, 187] on div "Выберите список или сегмент" at bounding box center [606, 187] width 225 height 9
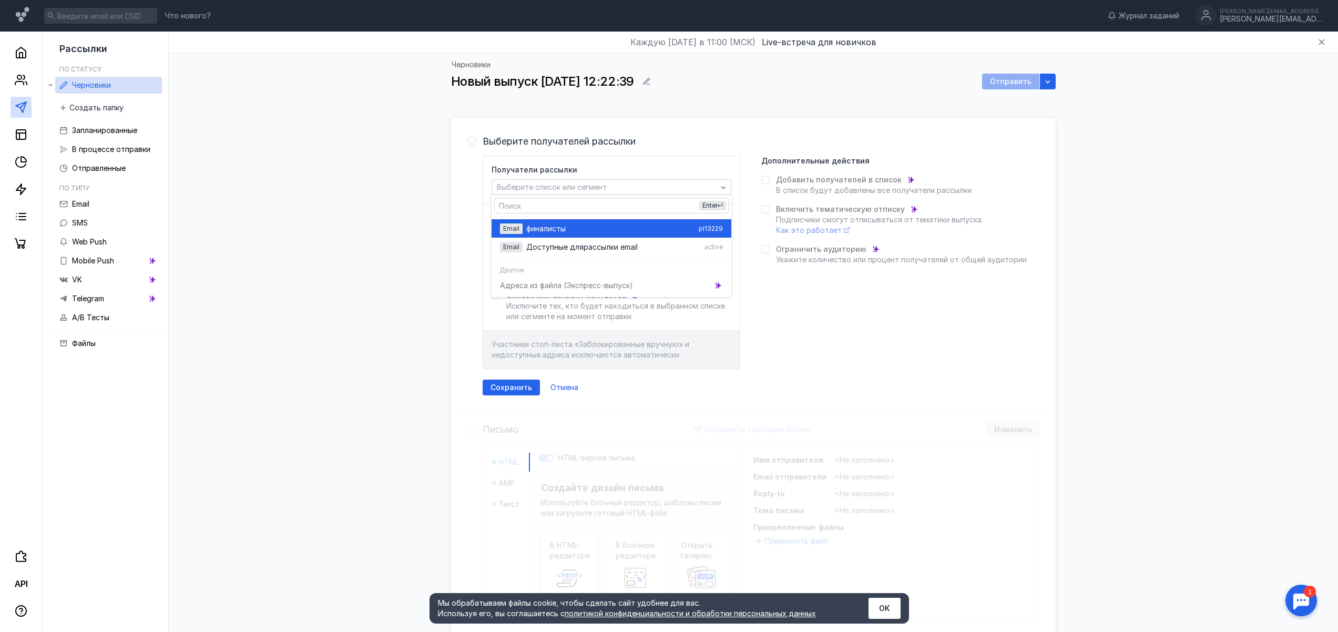
click at [559, 230] on span "финалист" at bounding box center [543, 228] width 34 height 11
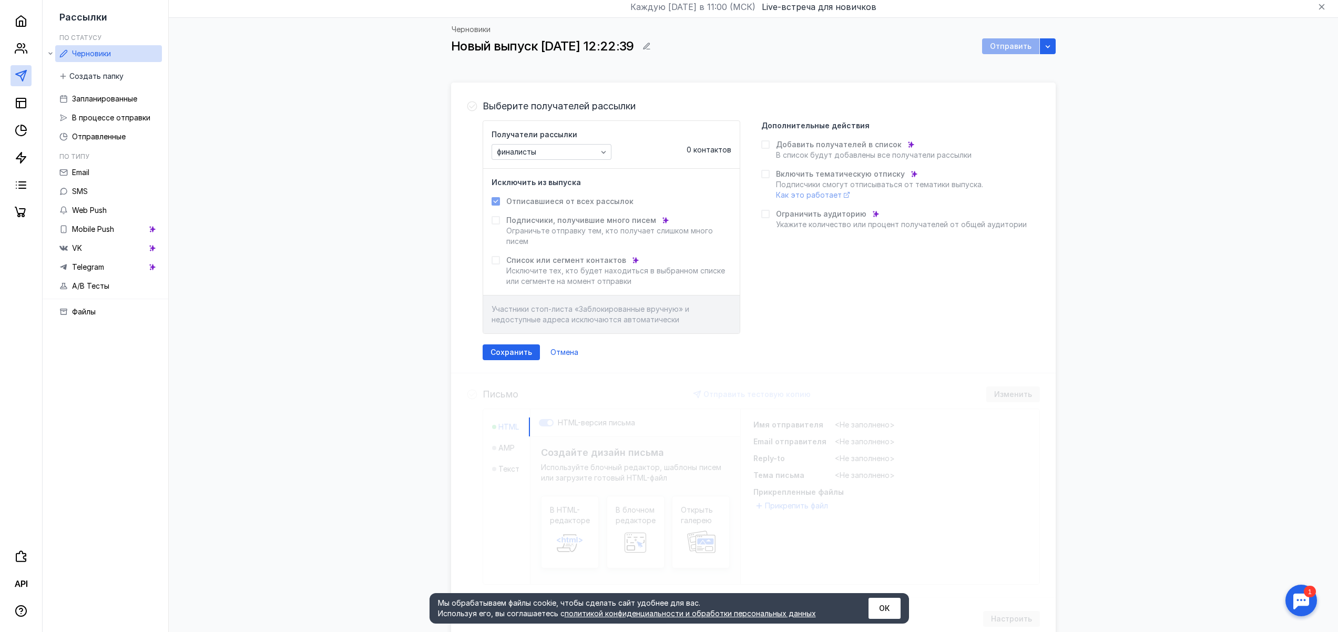
scroll to position [36, 0]
click at [520, 344] on div "Сохранить" at bounding box center [511, 351] width 57 height 16
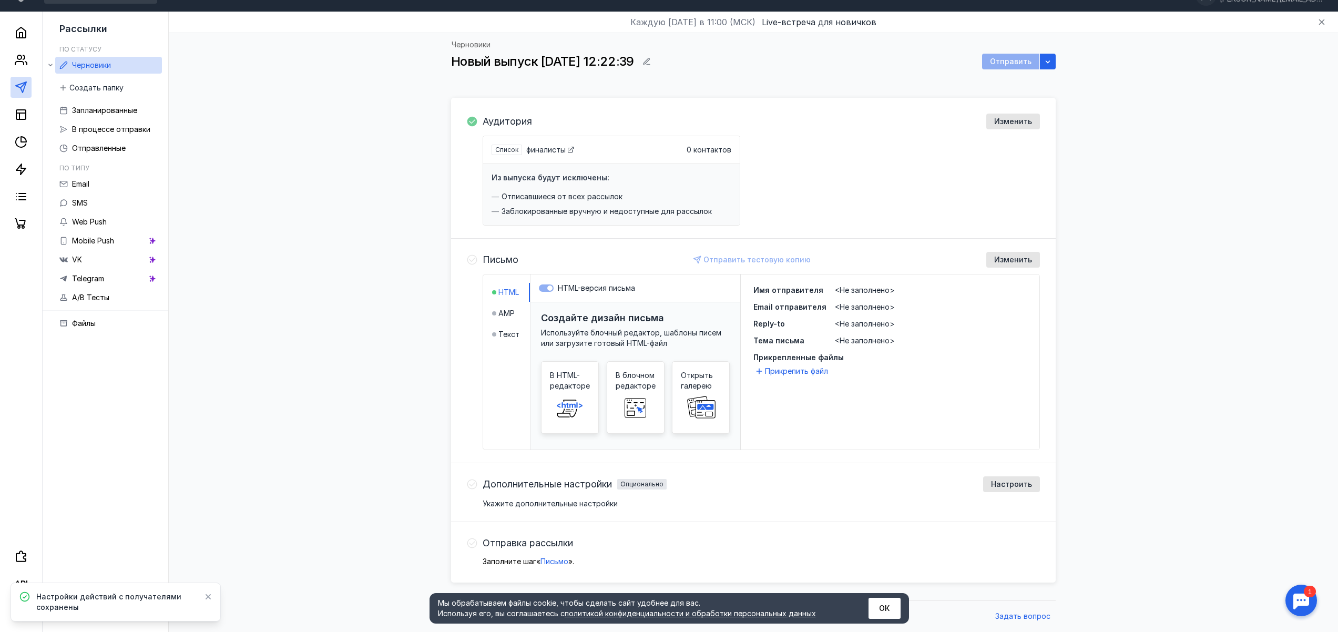
scroll to position [20, 0]
drag, startPoint x: 886, startPoint y: 611, endPoint x: 894, endPoint y: 612, distance: 8.0
click at [886, 611] on button "ОК" at bounding box center [884, 608] width 32 height 21
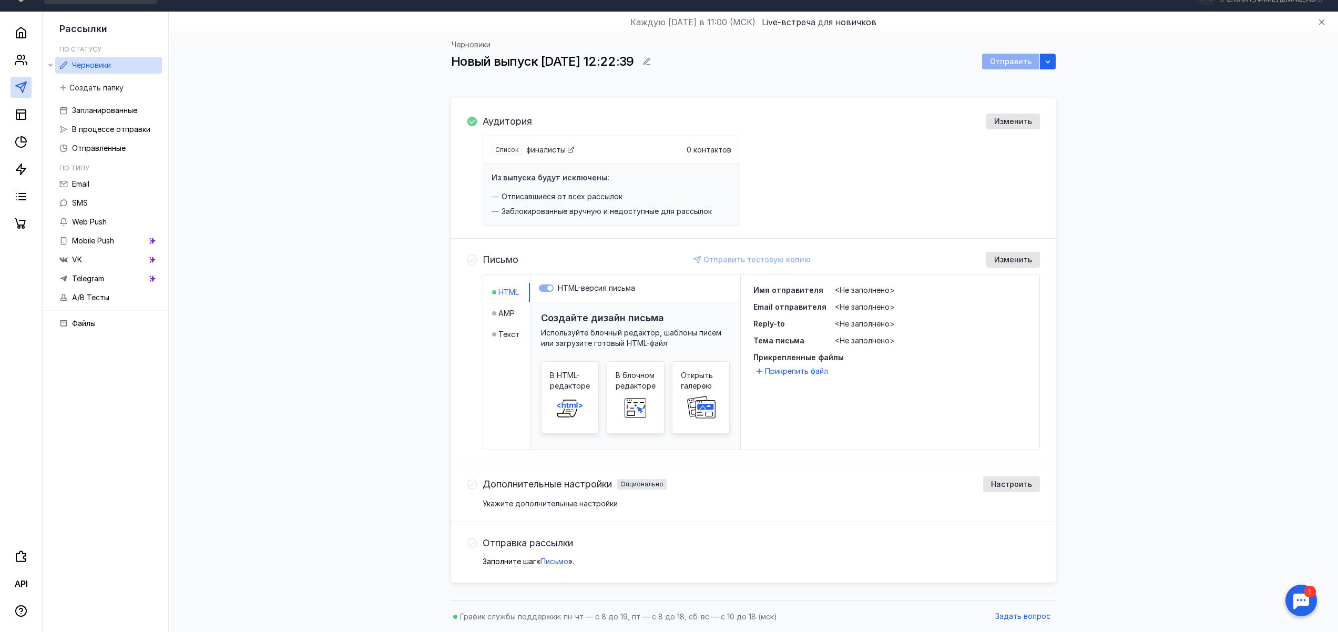
click at [506, 150] on span "Список" at bounding box center [506, 150] width 23 height 8
click at [541, 150] on span "финалисты" at bounding box center [545, 149] width 39 height 9
click at [22, 57] on circle at bounding box center [19, 57] width 4 height 4
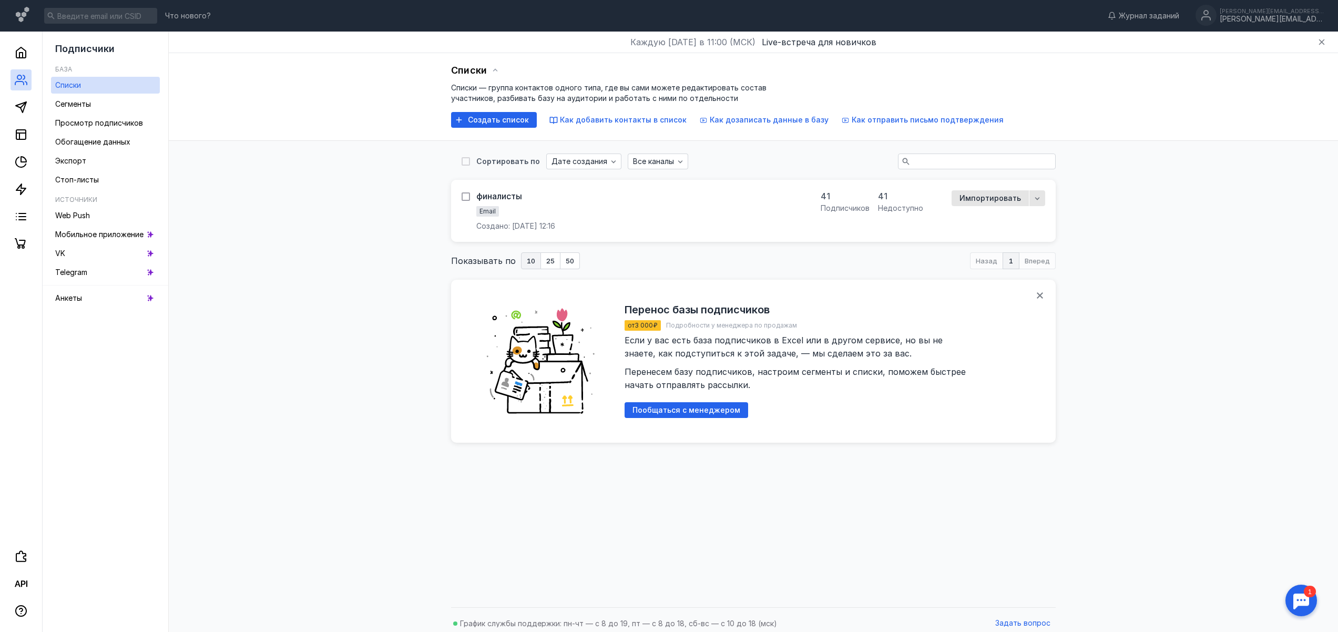
click at [464, 194] on icon at bounding box center [465, 196] width 7 height 7
click at [464, 194] on input "checkbox" at bounding box center [464, 194] width 7 height 7
checkbox input "true"
click at [1040, 201] on icon "button" at bounding box center [1037, 199] width 8 height 8
drag, startPoint x: 902, startPoint y: 200, endPoint x: 873, endPoint y: 197, distance: 29.0
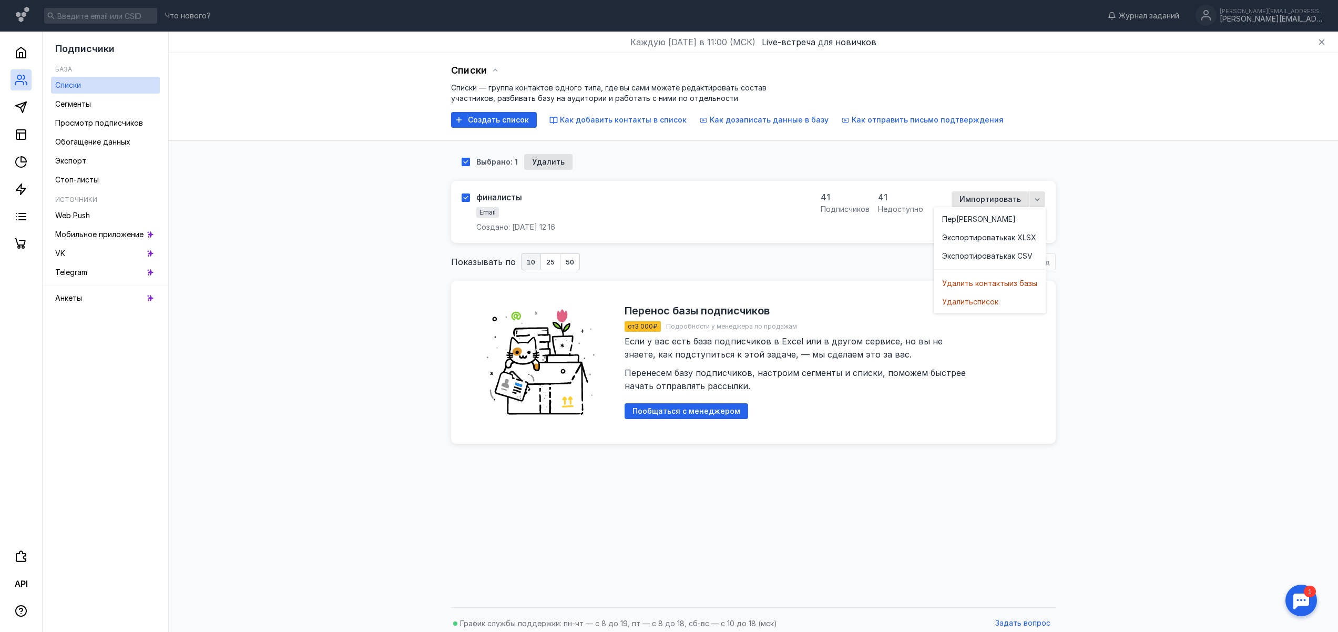
click at [902, 200] on div "41" at bounding box center [900, 197] width 45 height 12
click at [503, 197] on div "финалисты" at bounding box center [499, 197] width 46 height 11
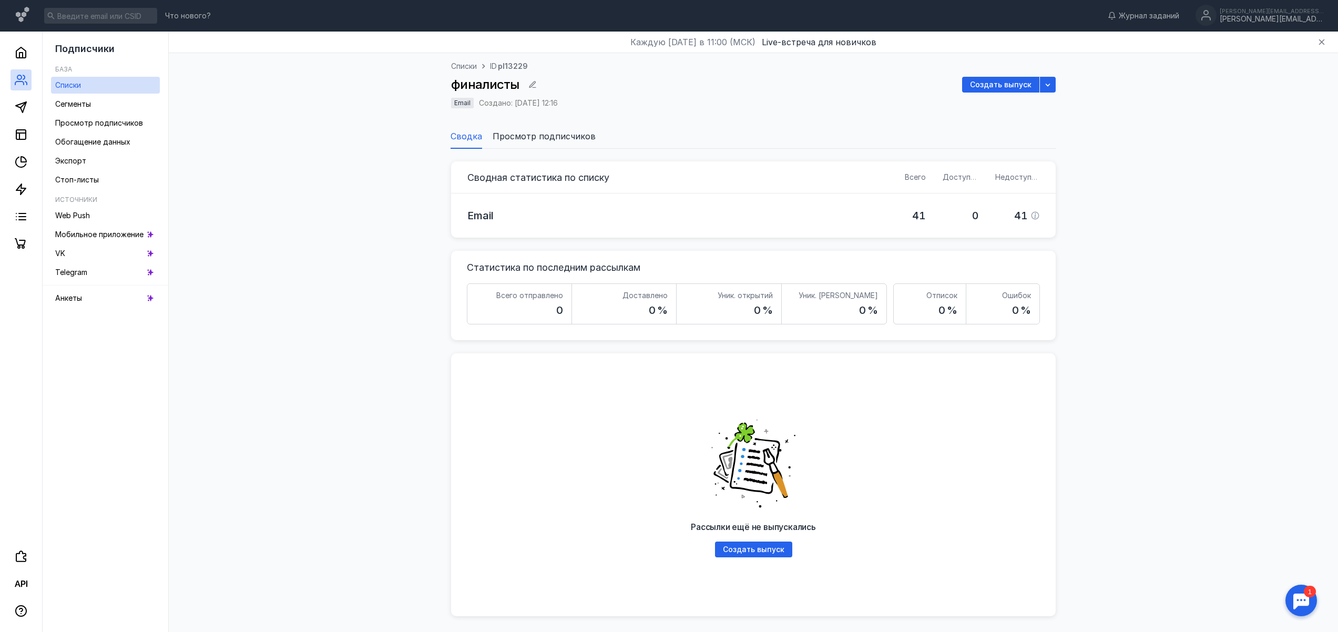
click at [344, 291] on div "Сводная статистика по списку Всего Доступно Недоступно Email 41 0 41 Статистика…" at bounding box center [753, 389] width 1148 height 480
